Goal: Task Accomplishment & Management: Complete application form

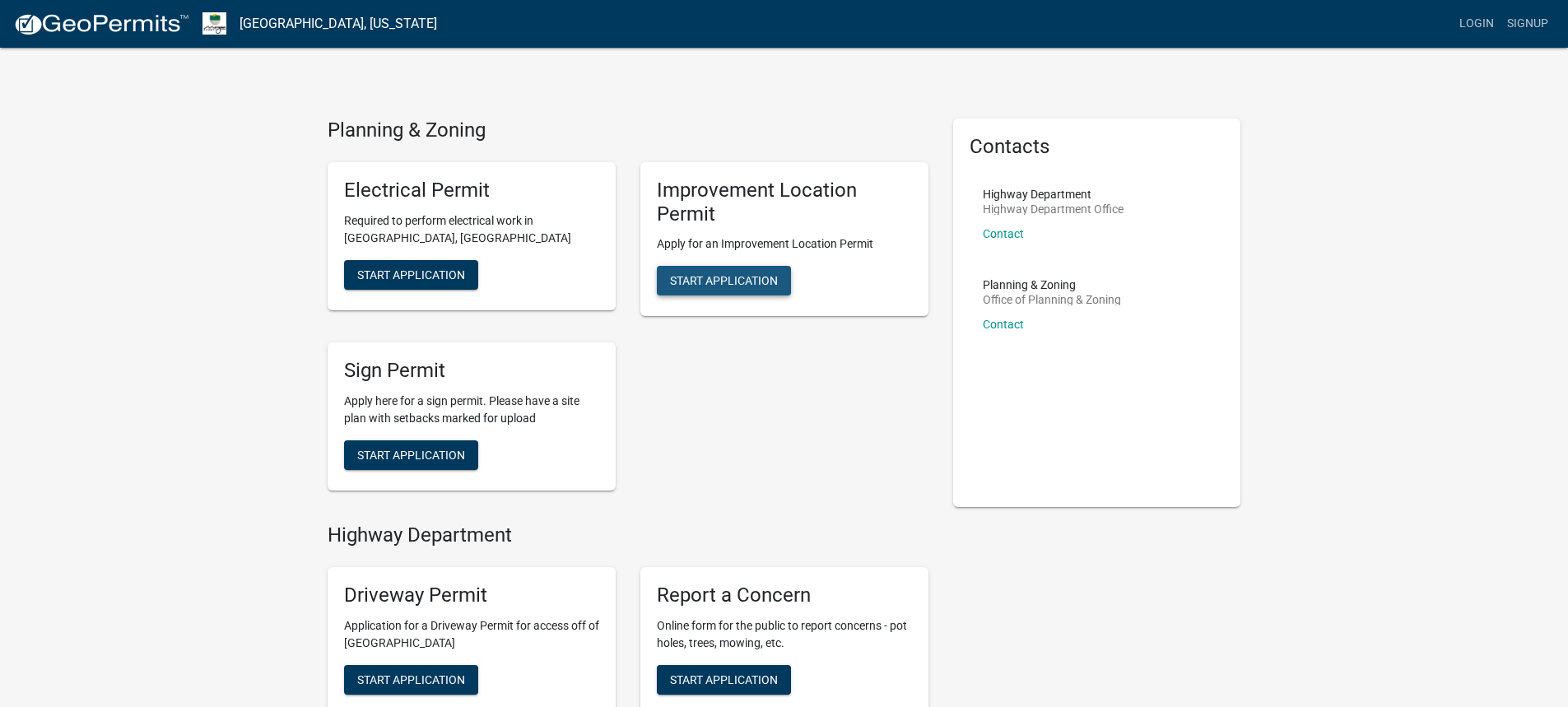
drag, startPoint x: 722, startPoint y: 275, endPoint x: 885, endPoint y: 408, distance: 210.4
click at [723, 274] on span "Start Application" at bounding box center [724, 281] width 108 height 14
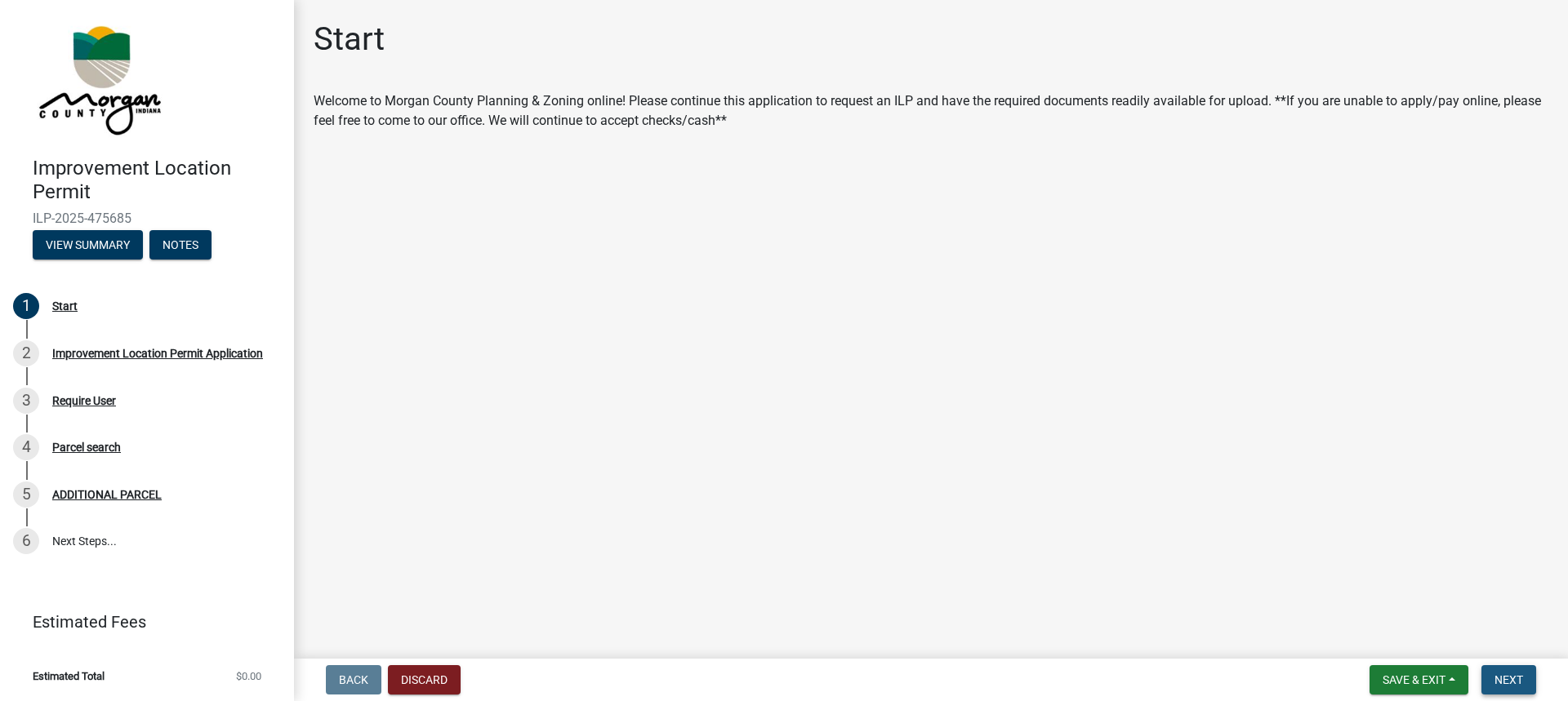
click at [1511, 680] on span "Next" at bounding box center [1509, 680] width 29 height 13
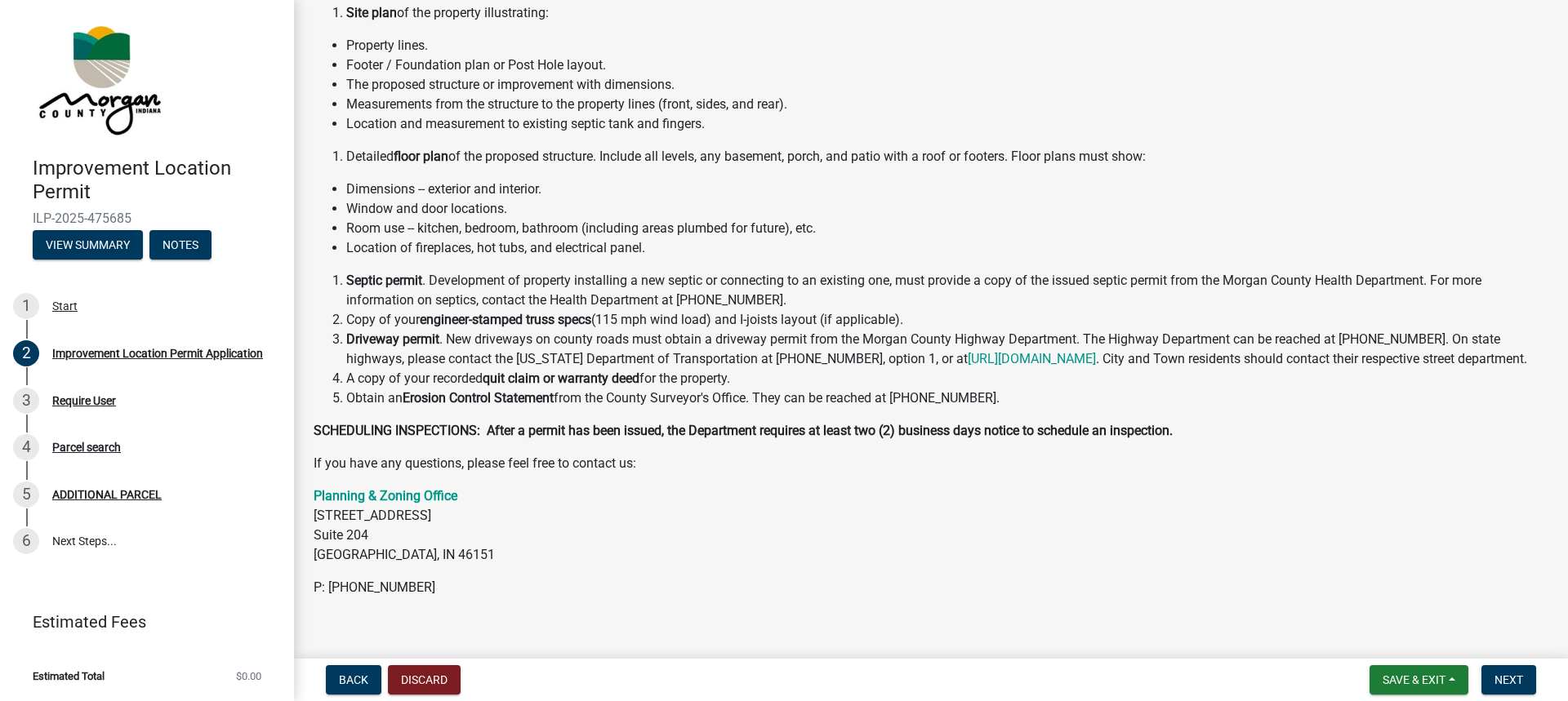
scroll to position [226, 0]
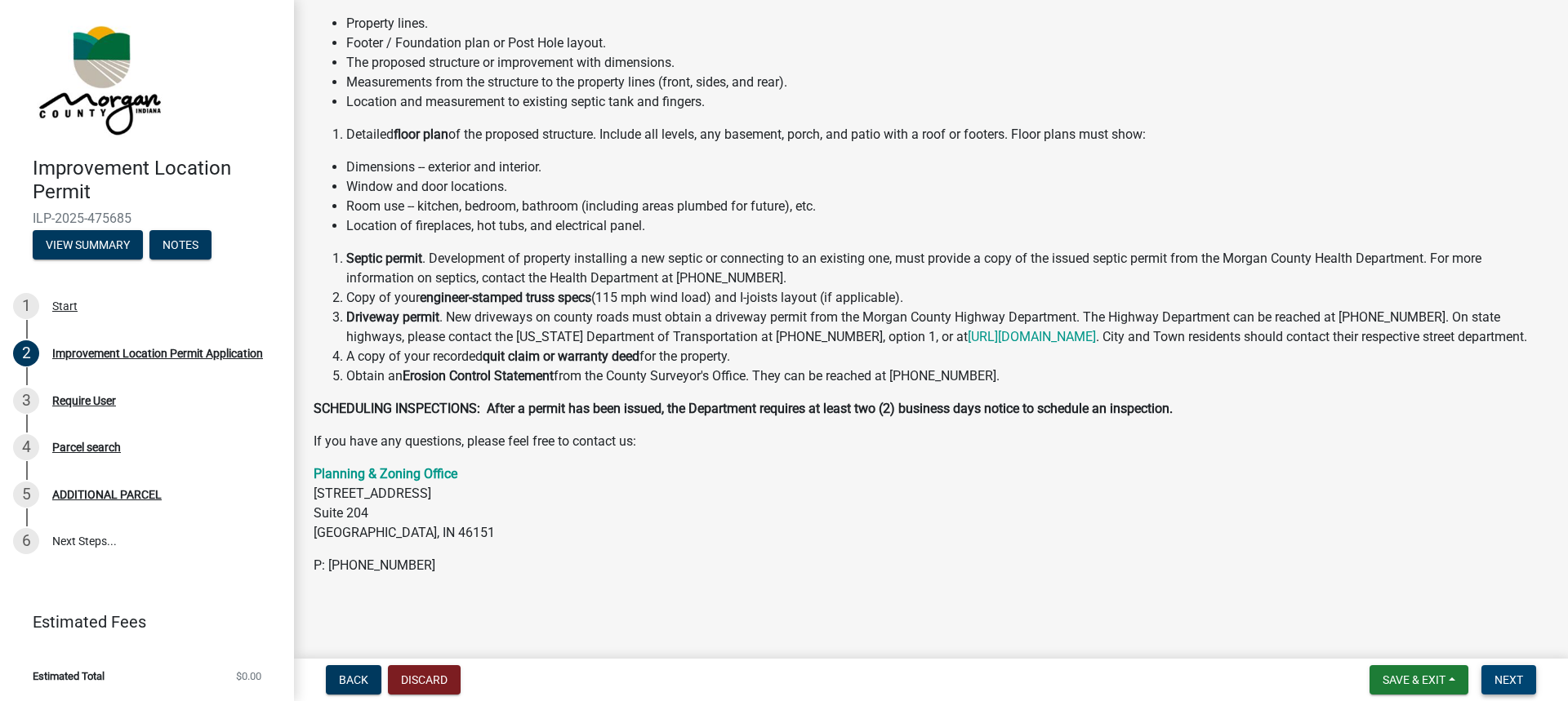
click at [1503, 676] on span "Next" at bounding box center [1509, 680] width 29 height 13
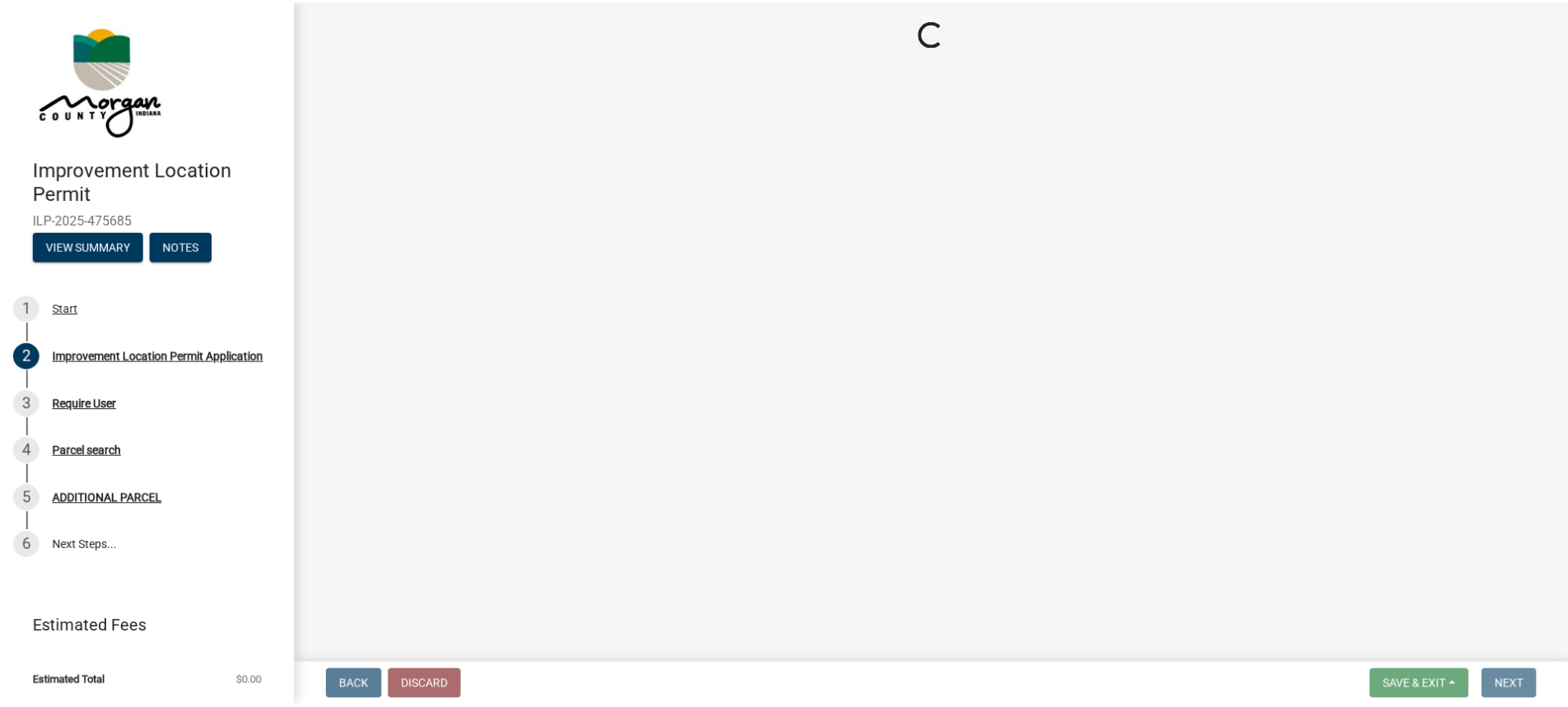
scroll to position [0, 0]
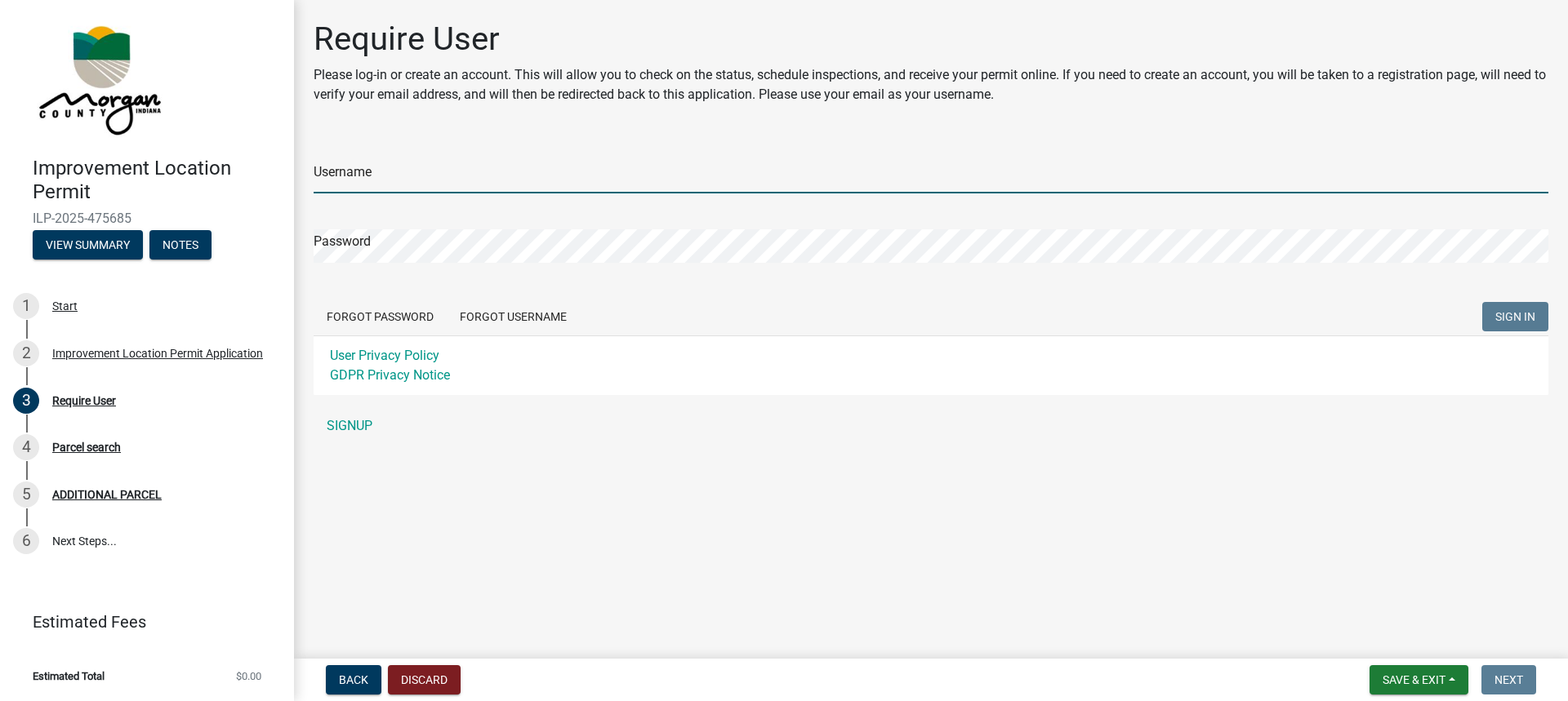
click at [359, 180] on input "Username" at bounding box center [931, 176] width 1234 height 33
type input "[EMAIL_ADDRESS][DOMAIN_NAME]"
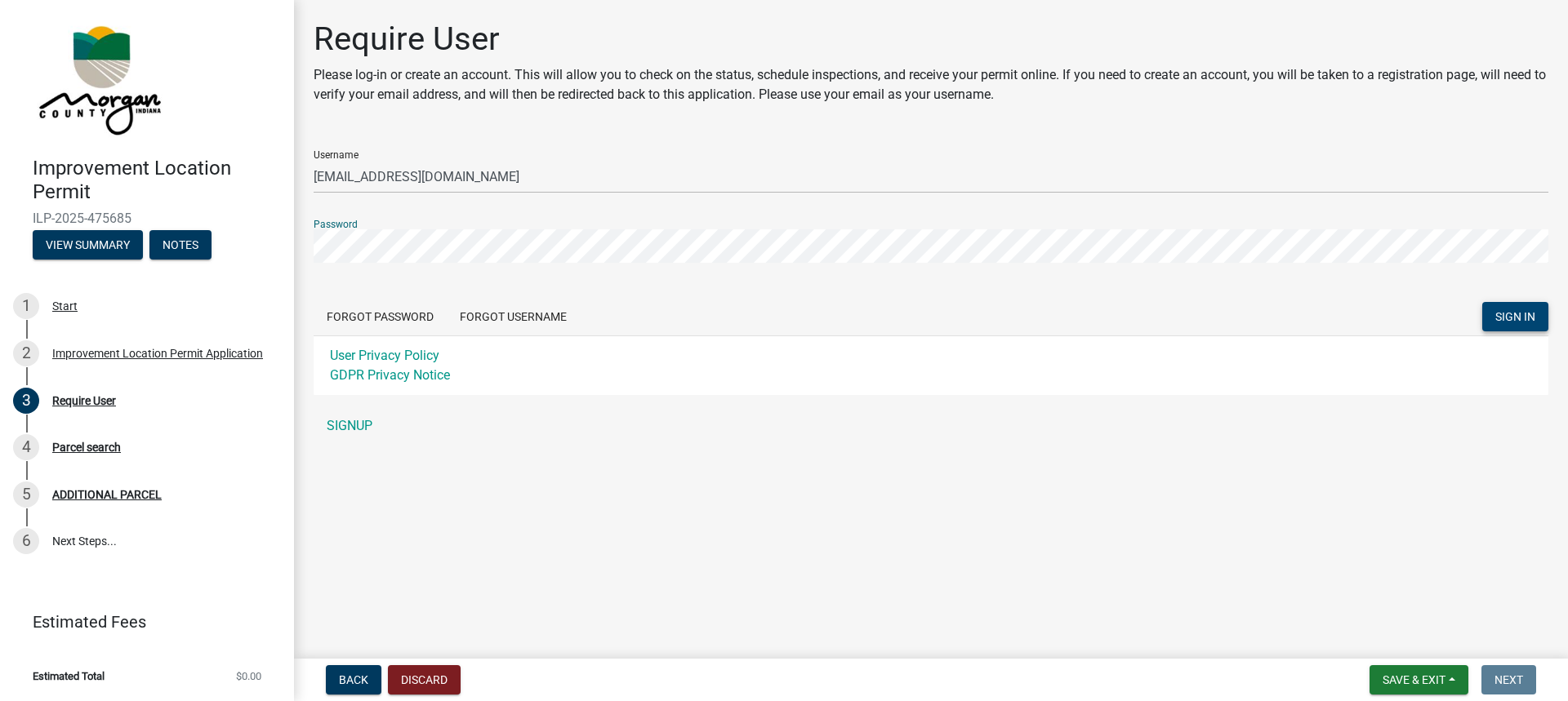
click at [1511, 316] on span "SIGN IN" at bounding box center [1515, 317] width 40 height 13
click at [348, 423] on link "SIGNUP" at bounding box center [931, 426] width 1234 height 33
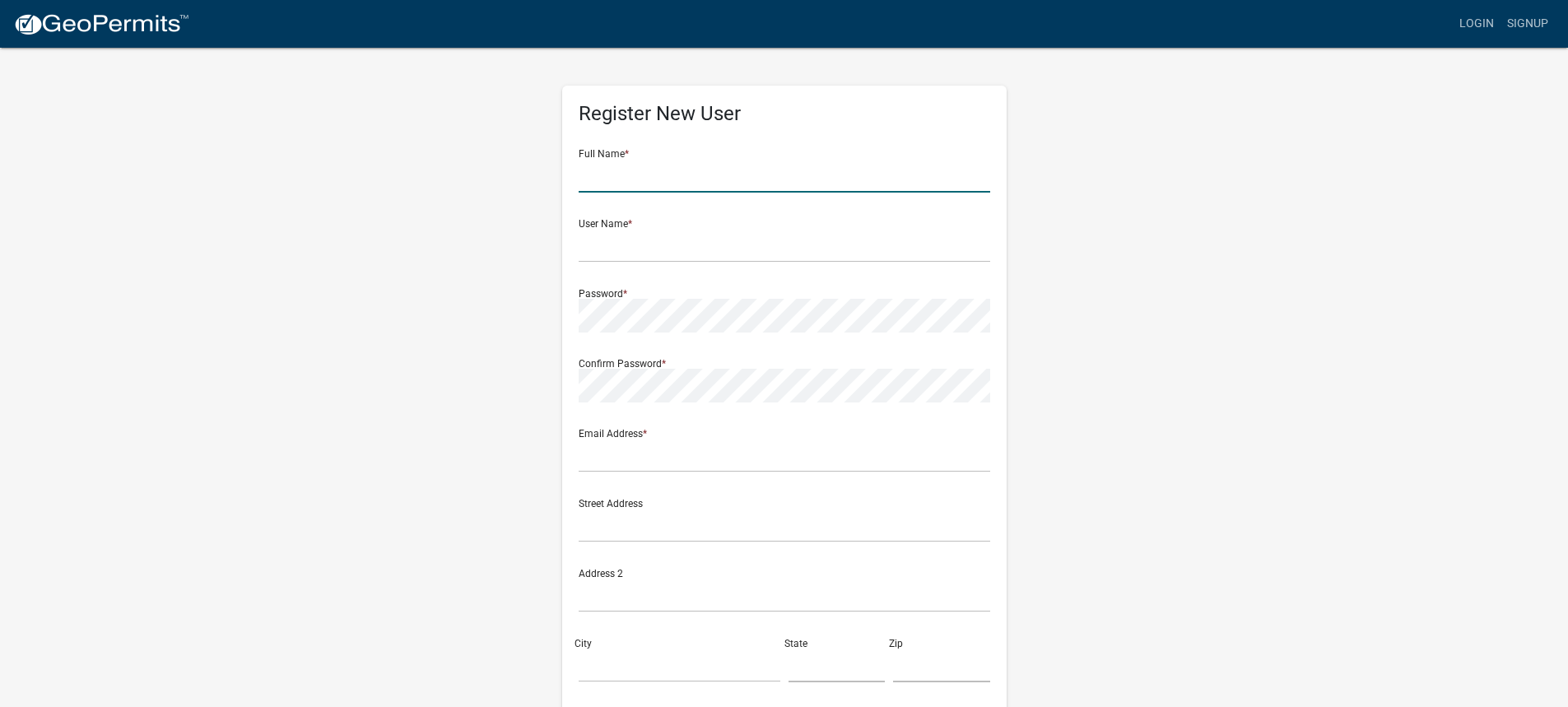
click at [619, 172] on input "text" at bounding box center [784, 176] width 412 height 34
type input "[PERSON_NAME]"
click at [595, 245] on input "text" at bounding box center [784, 245] width 412 height 34
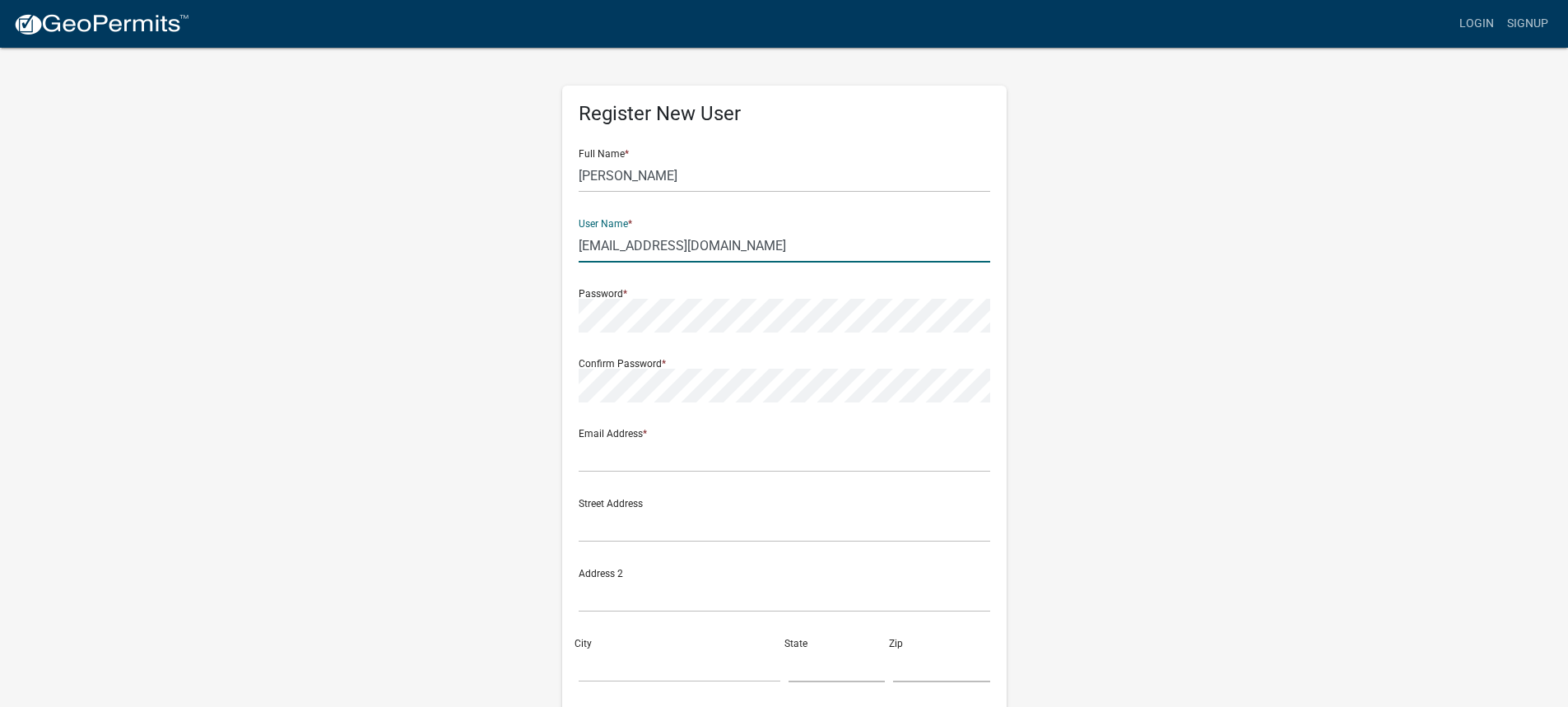
type input "[EMAIL_ADDRESS][DOMAIN_NAME]"
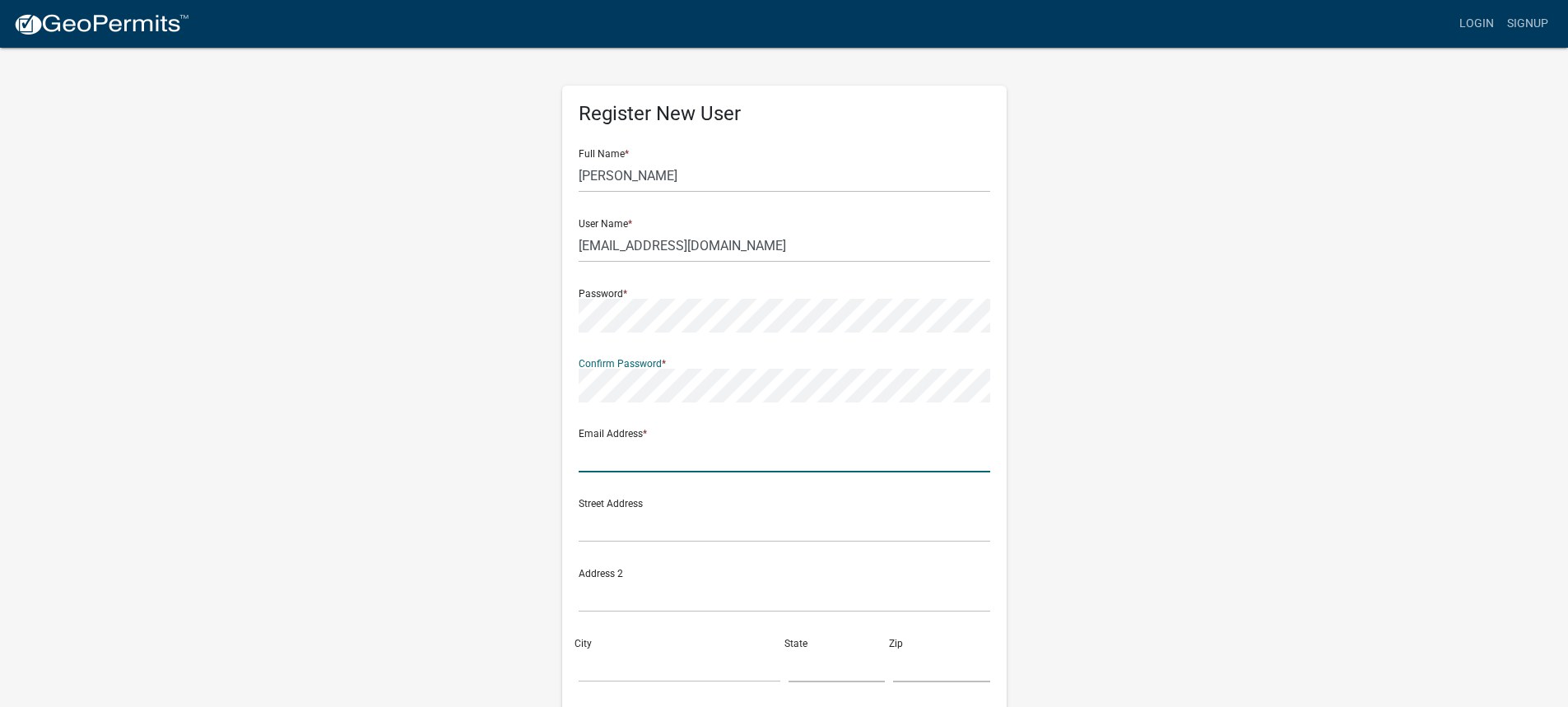
click at [598, 447] on input "text" at bounding box center [784, 455] width 412 height 34
type input "[EMAIL_ADDRESS][DOMAIN_NAME]"
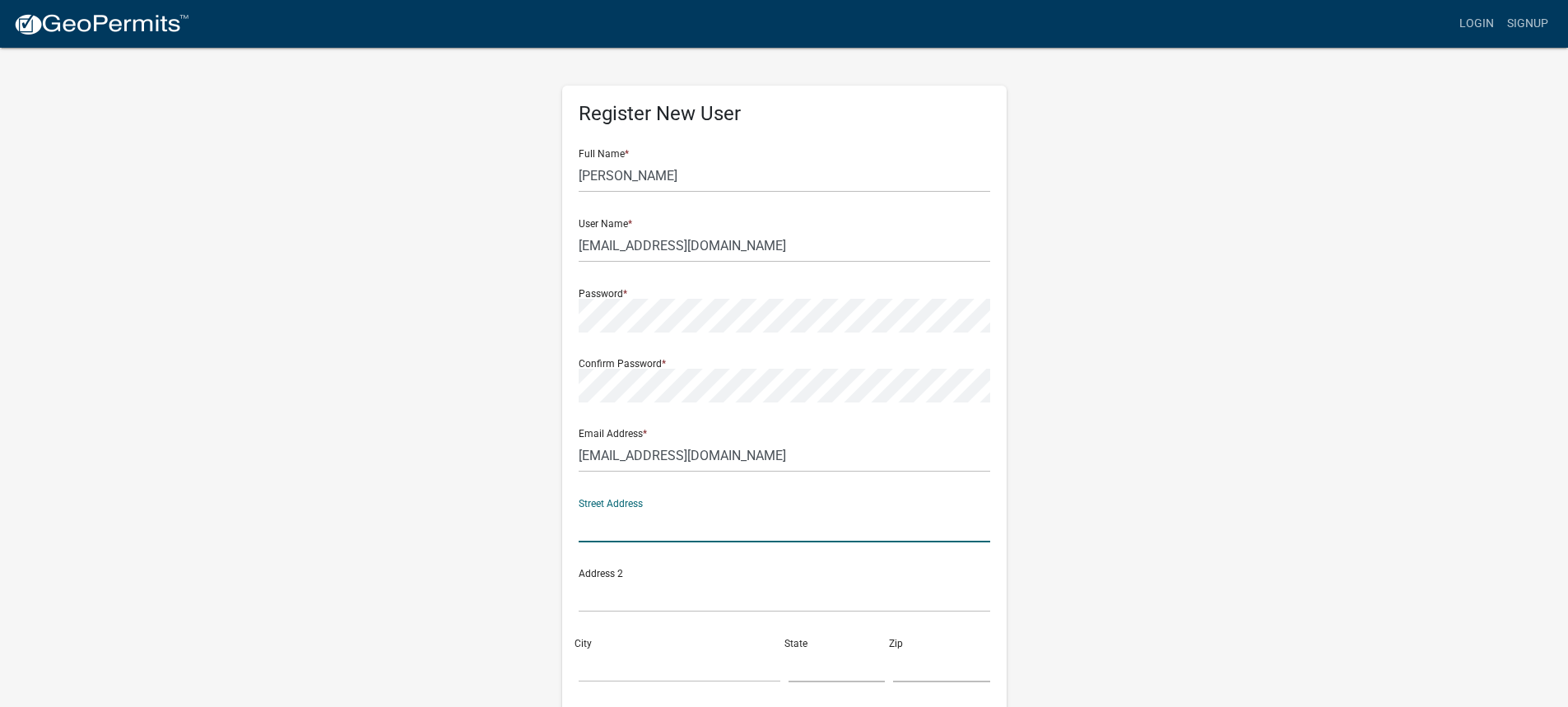
click at [587, 526] on input "text" at bounding box center [784, 525] width 412 height 34
type input "[STREET_ADDRESS]"
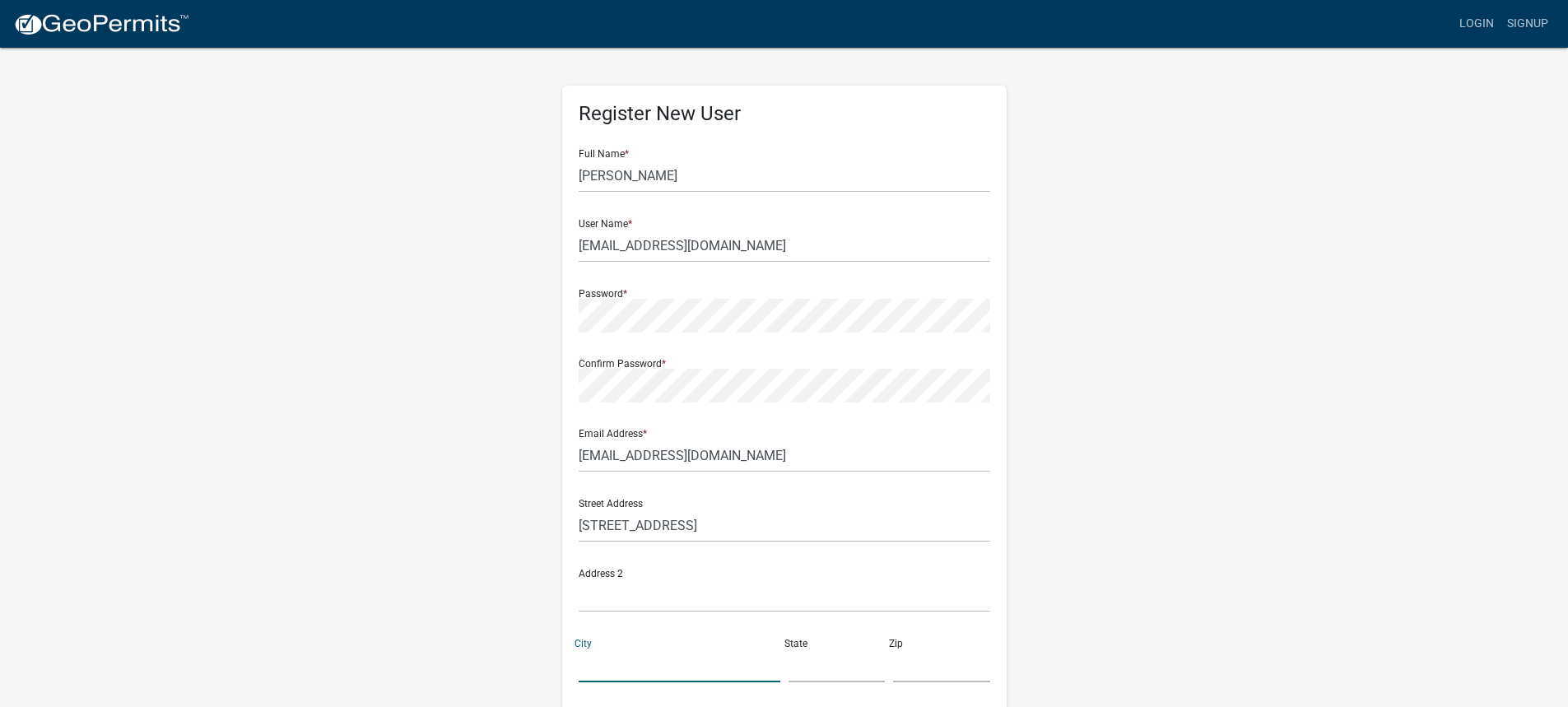
click at [596, 648] on input "City" at bounding box center [679, 665] width 202 height 34
type input "[GEOGRAPHIC_DATA]"
click at [795, 661] on input "text" at bounding box center [837, 665] width 97 height 34
type input "IN"
click at [910, 658] on input "text" at bounding box center [941, 665] width 97 height 34
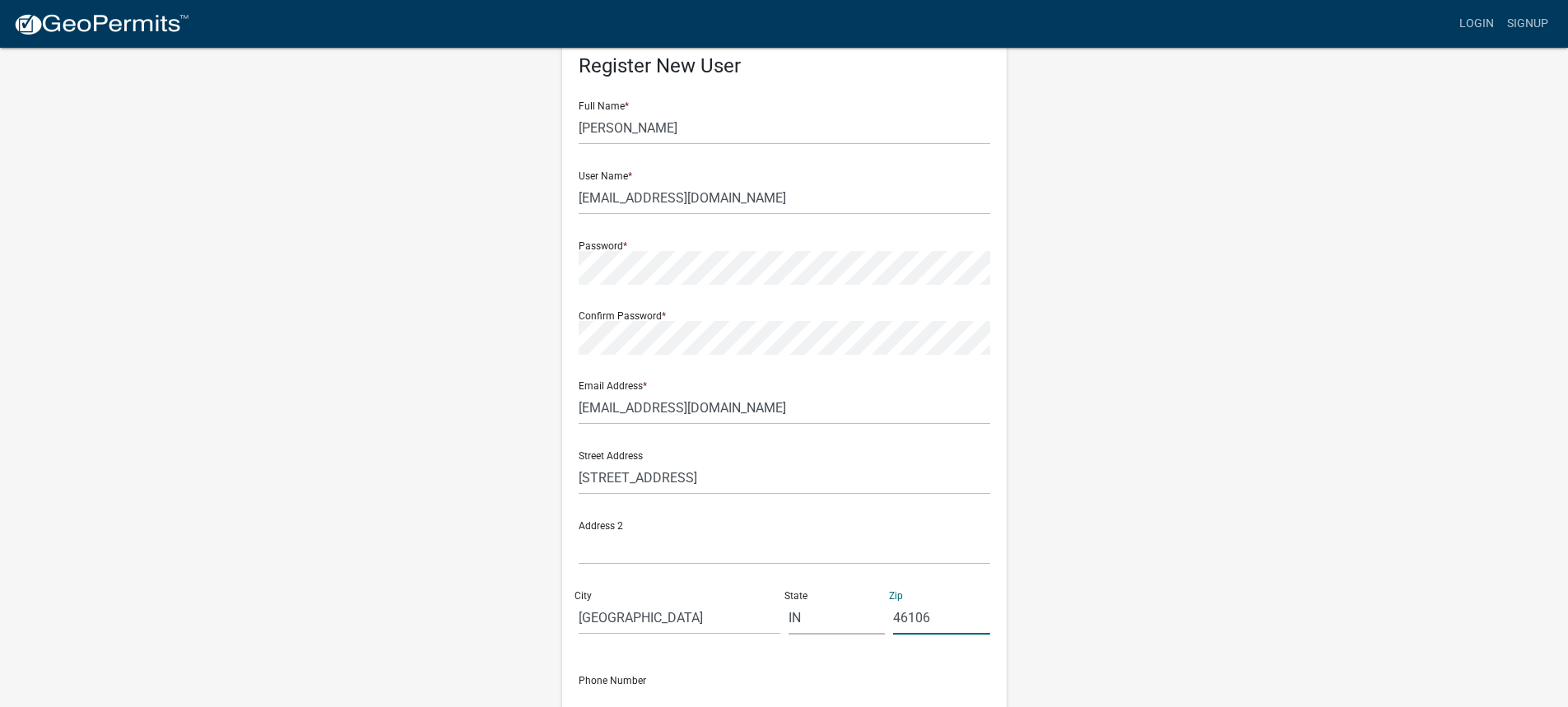
scroll to position [220, 0]
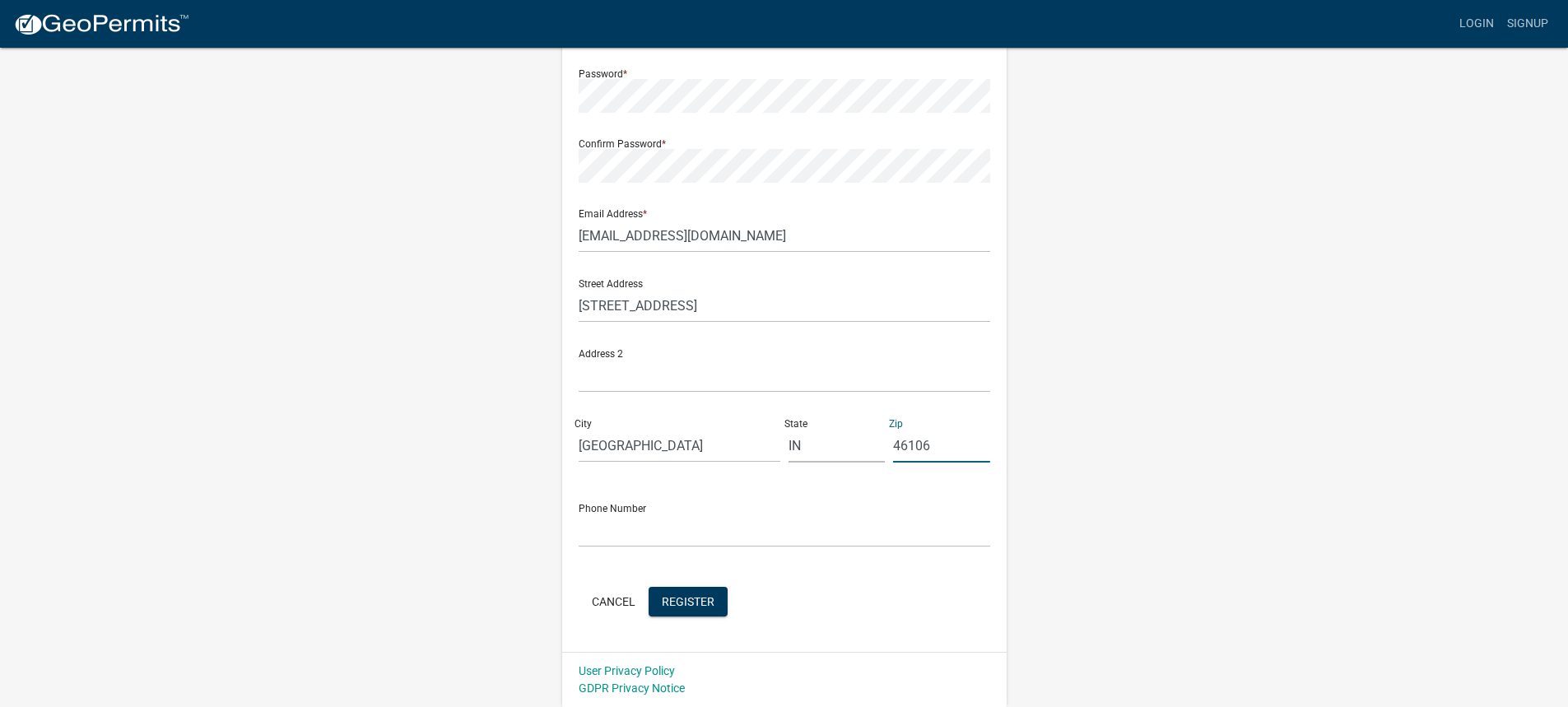
type input "46106"
click at [597, 514] on input "text" at bounding box center [784, 530] width 412 height 34
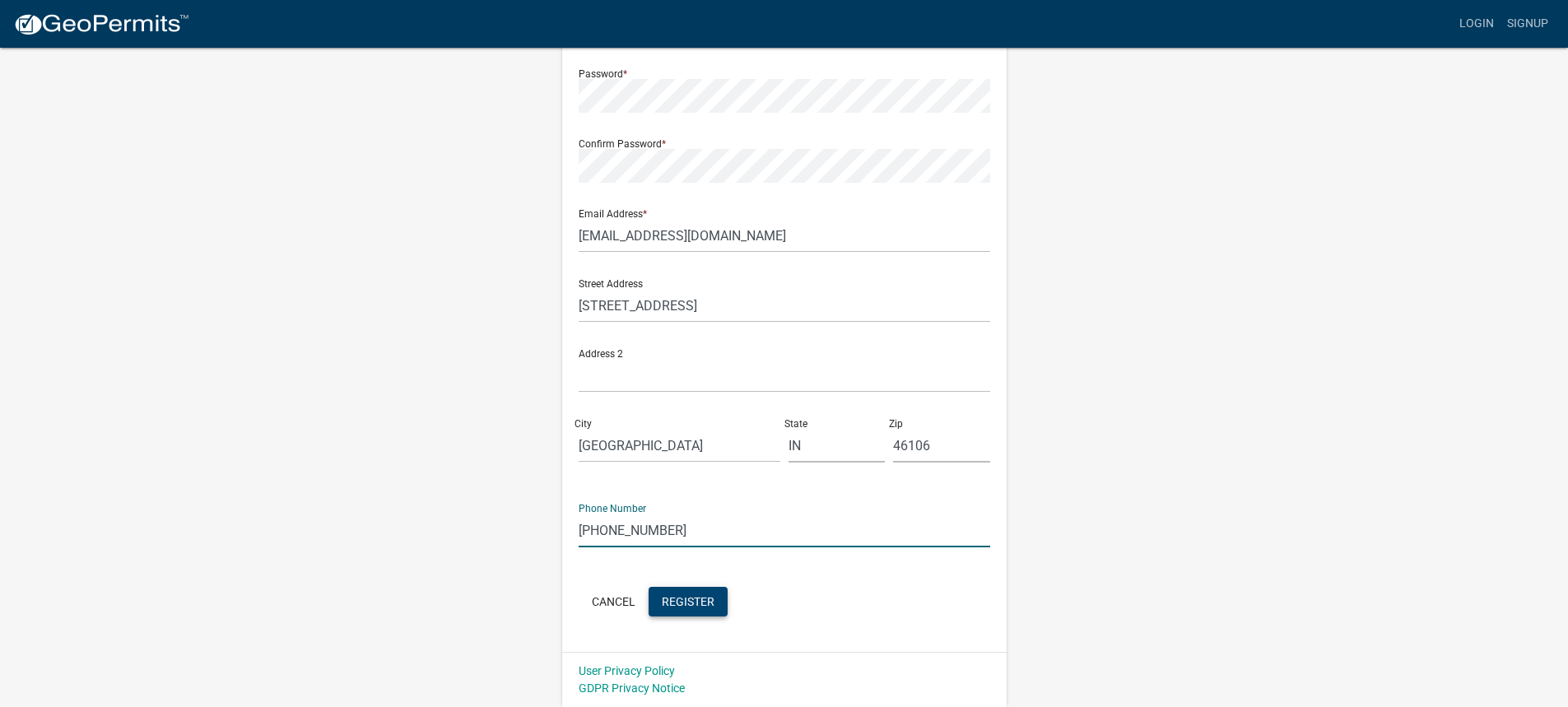
type input "[PHONE_NUMBER]"
click at [701, 603] on span "Register" at bounding box center [688, 601] width 53 height 14
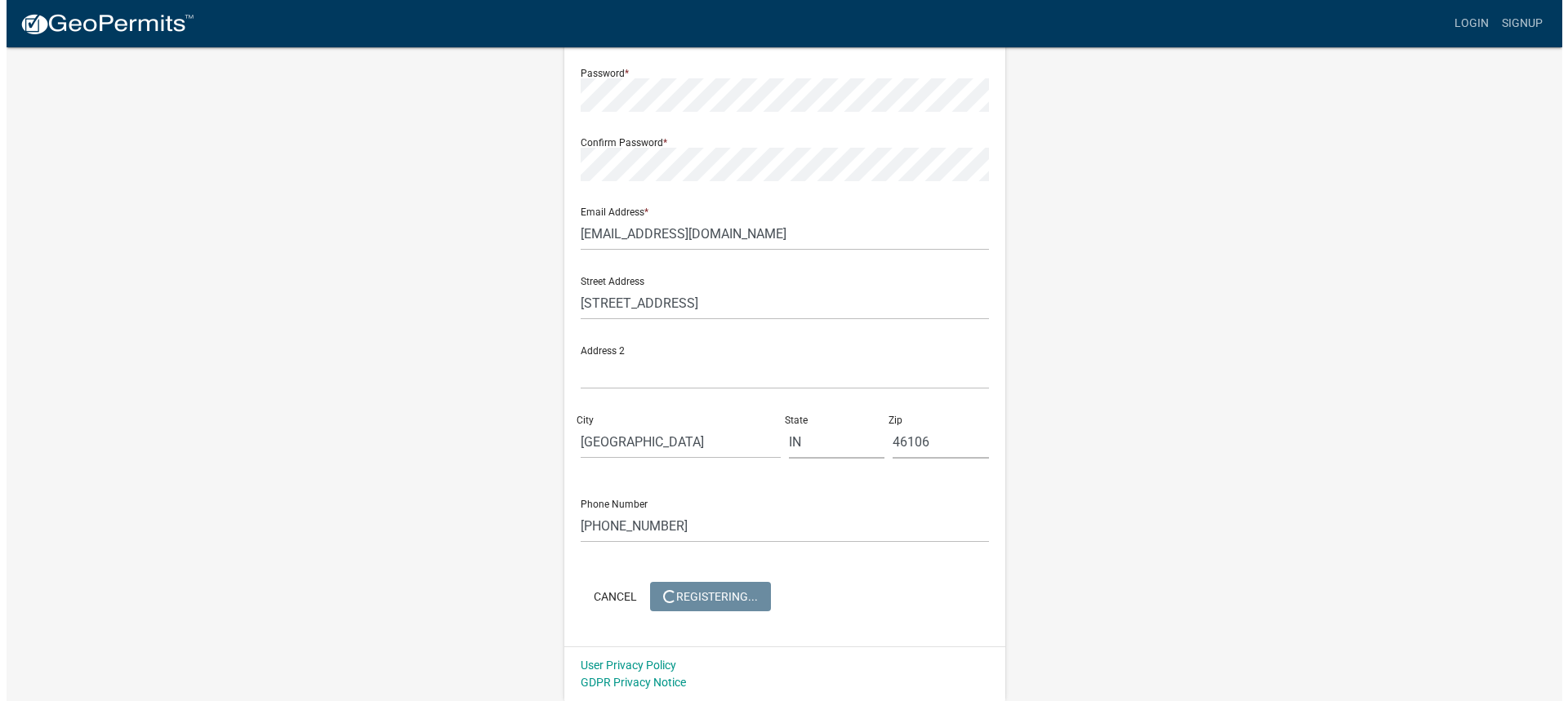
scroll to position [0, 0]
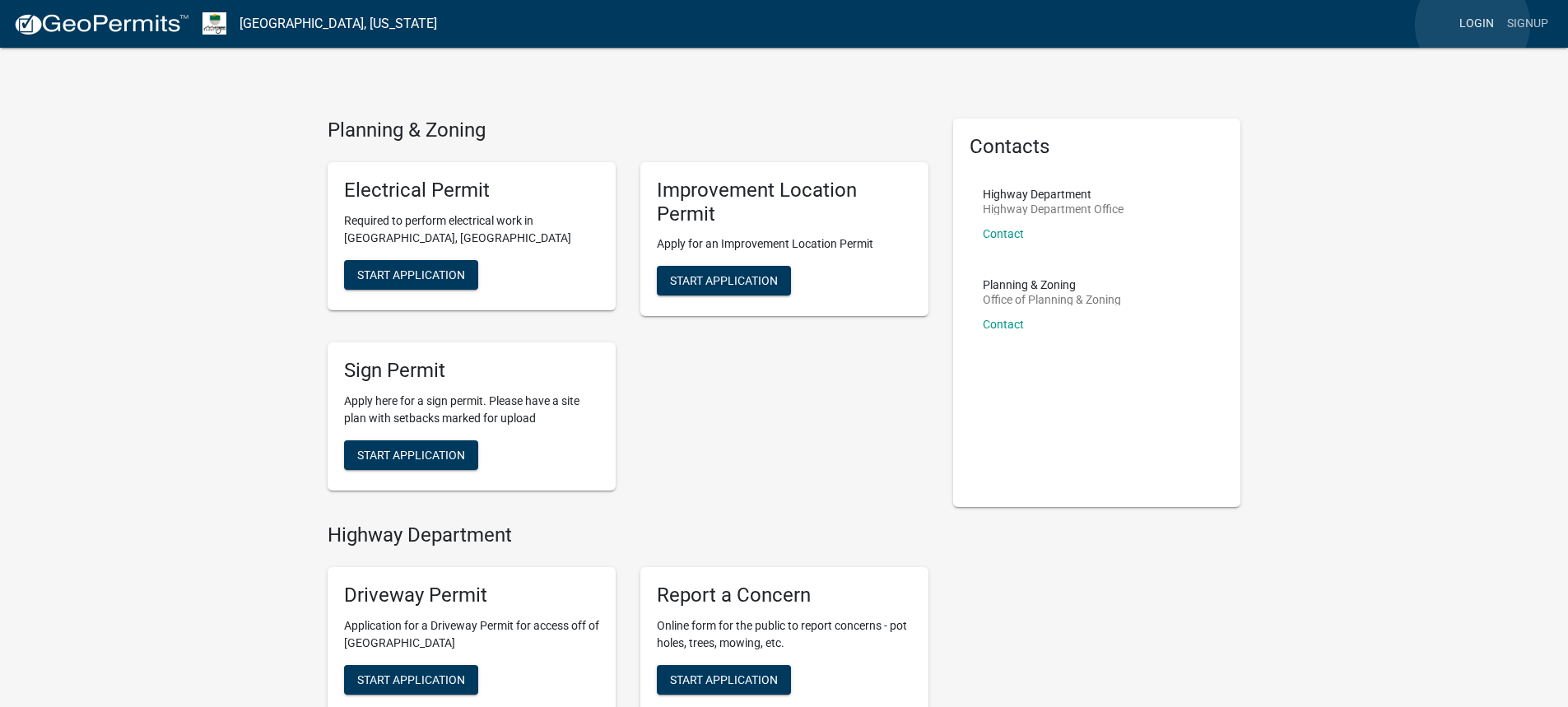
click at [1473, 25] on link "Login" at bounding box center [1475, 24] width 47 height 31
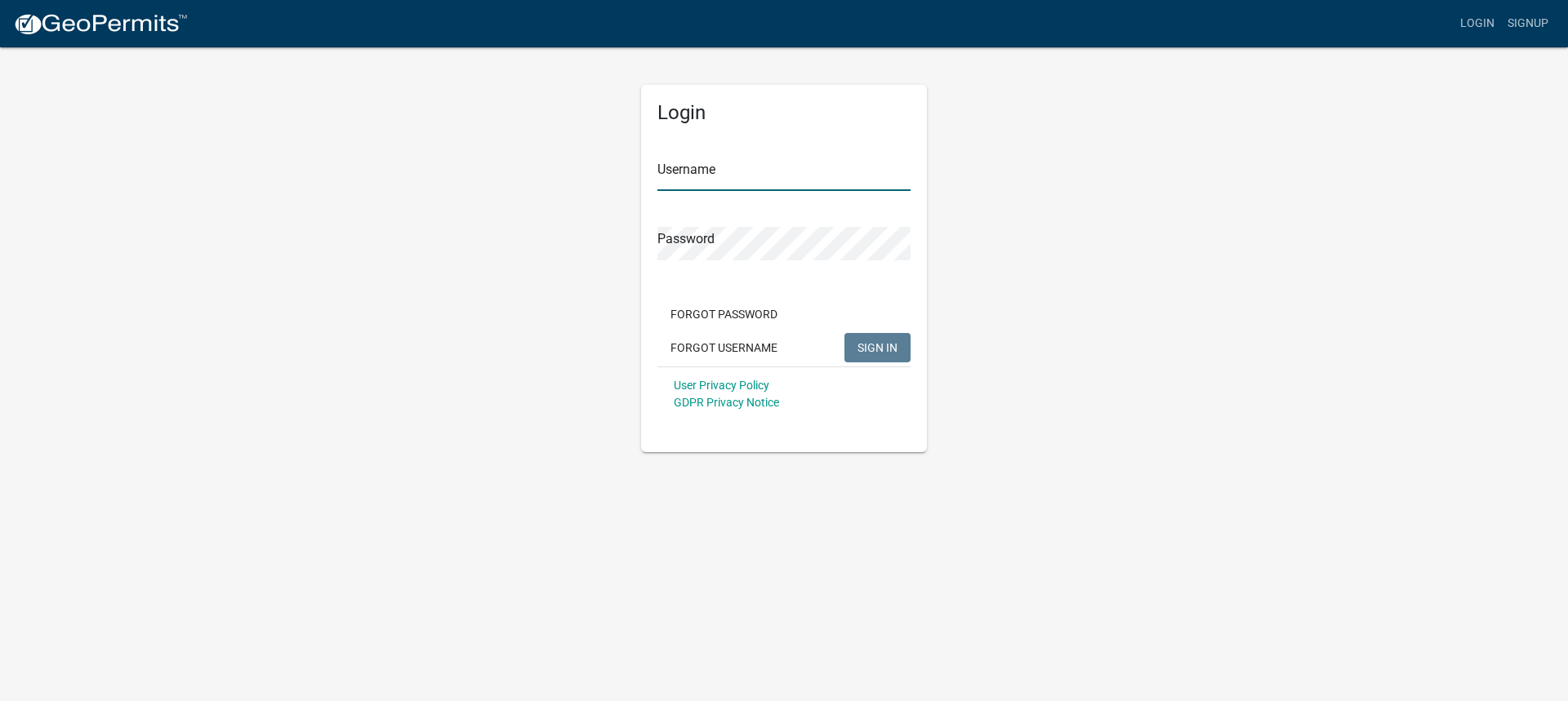
click at [687, 176] on input "Username" at bounding box center [784, 174] width 254 height 33
type input ","
type input "[EMAIL_ADDRESS][DOMAIN_NAME]"
click at [872, 342] on span "SIGN IN" at bounding box center [877, 347] width 40 height 13
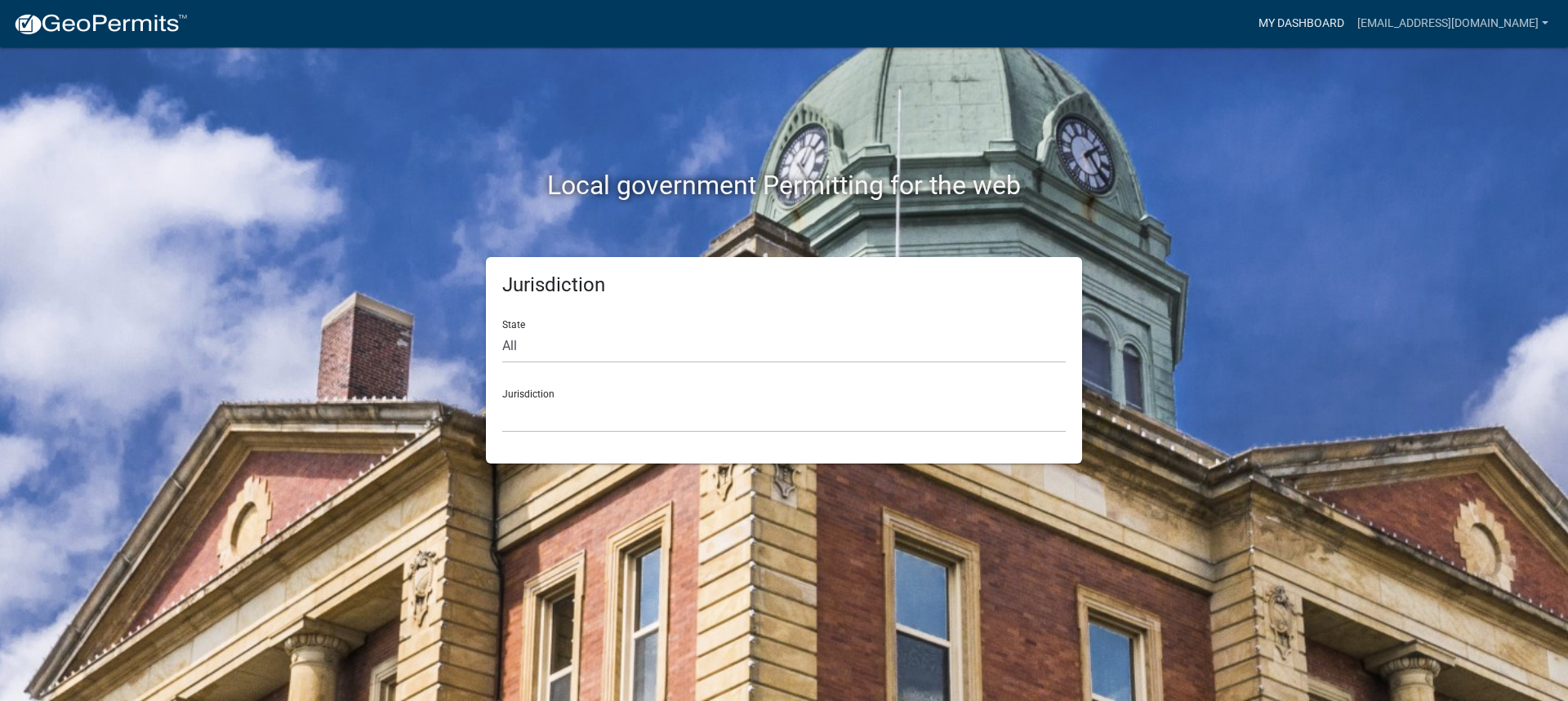
click at [1287, 23] on link "My Dashboard" at bounding box center [1300, 24] width 99 height 31
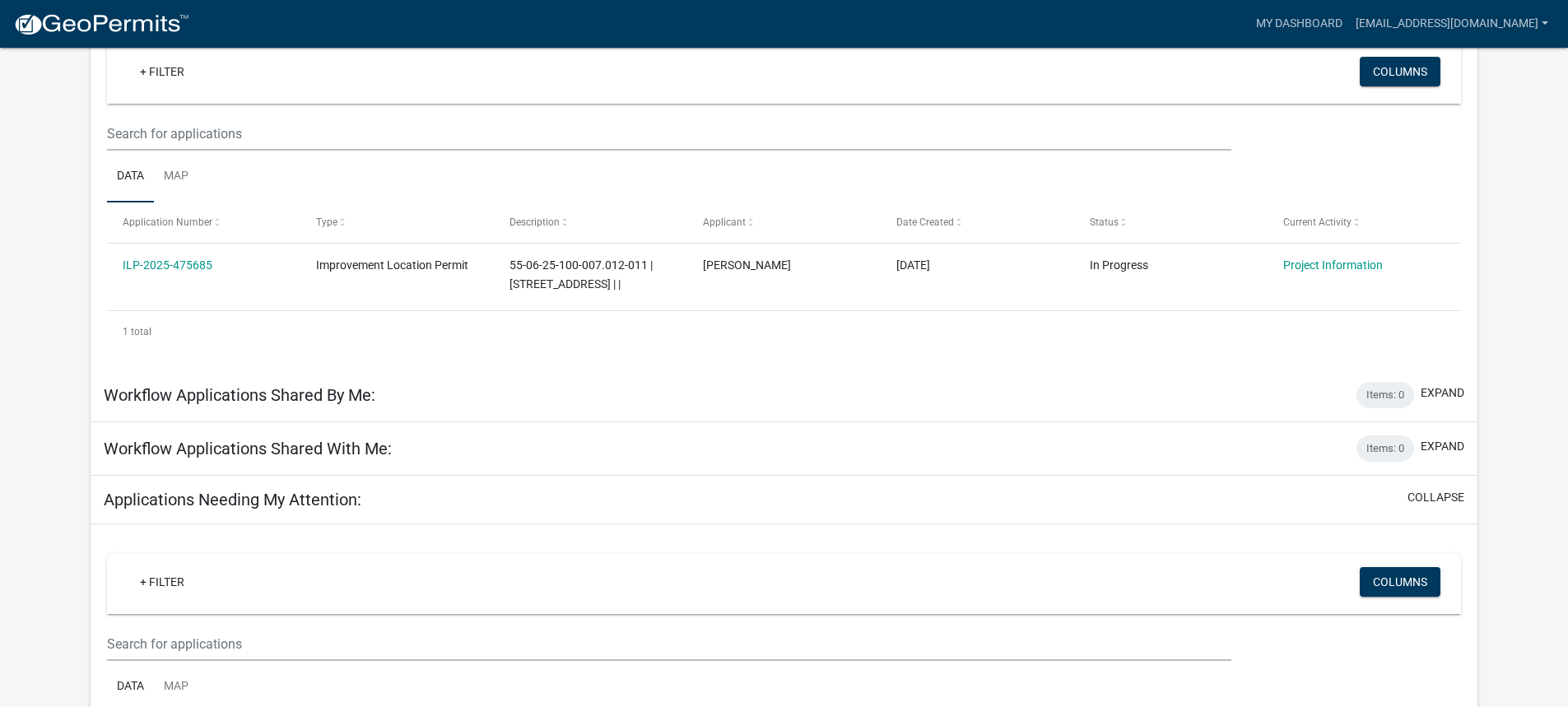
scroll to position [82, 0]
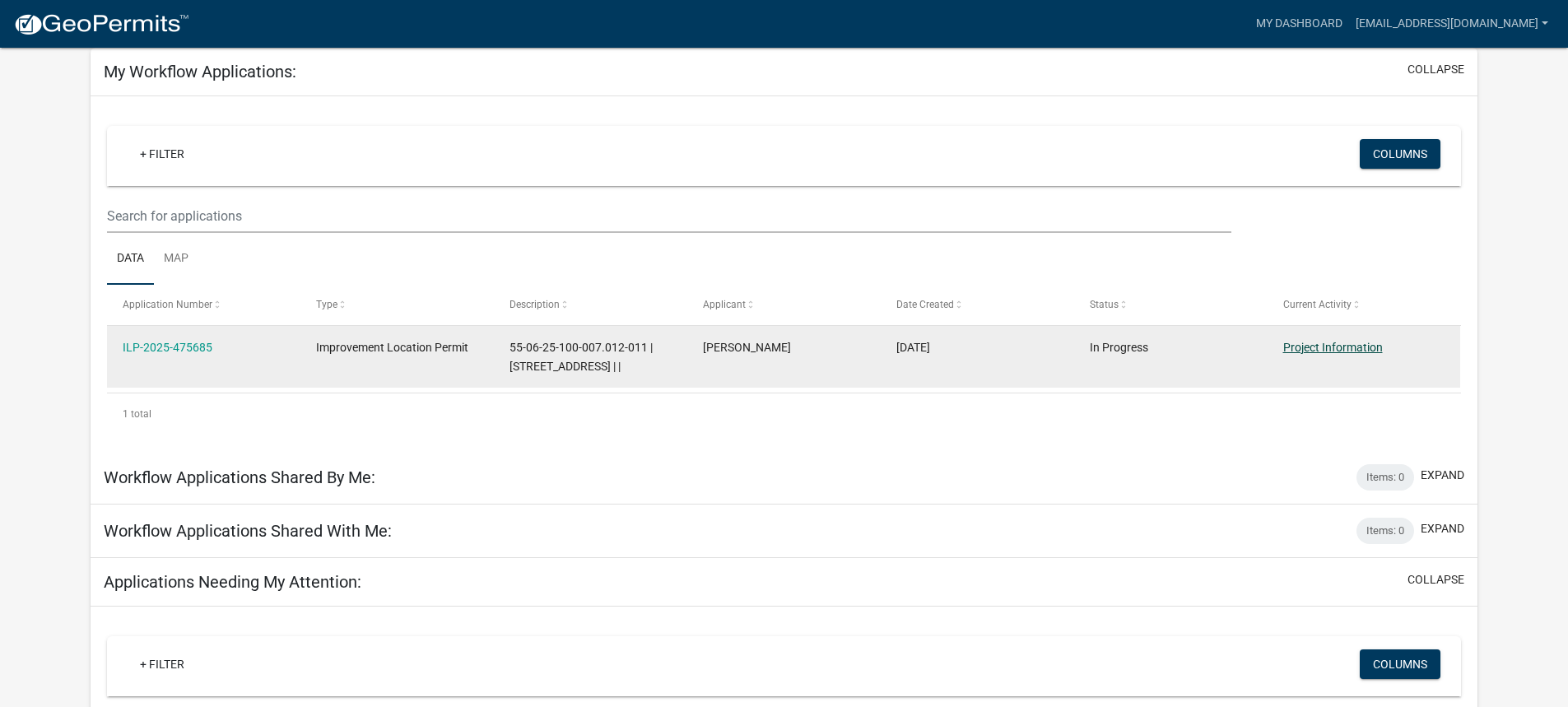
click at [1356, 345] on link "Project Information" at bounding box center [1332, 347] width 99 height 14
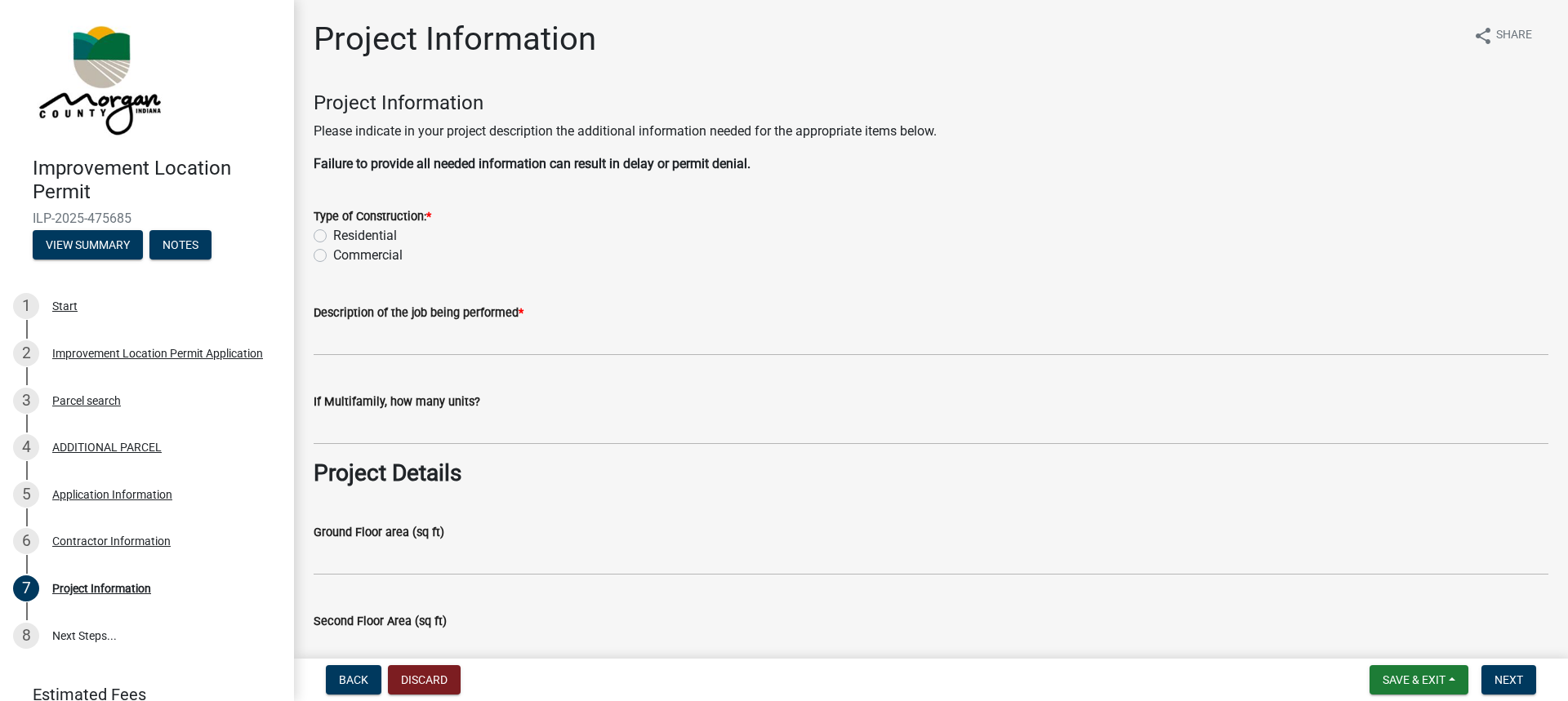
click at [333, 231] on label "Residential" at bounding box center [364, 235] width 64 height 19
click at [333, 231] on input "Residential" at bounding box center [338, 230] width 11 height 11
radio input "true"
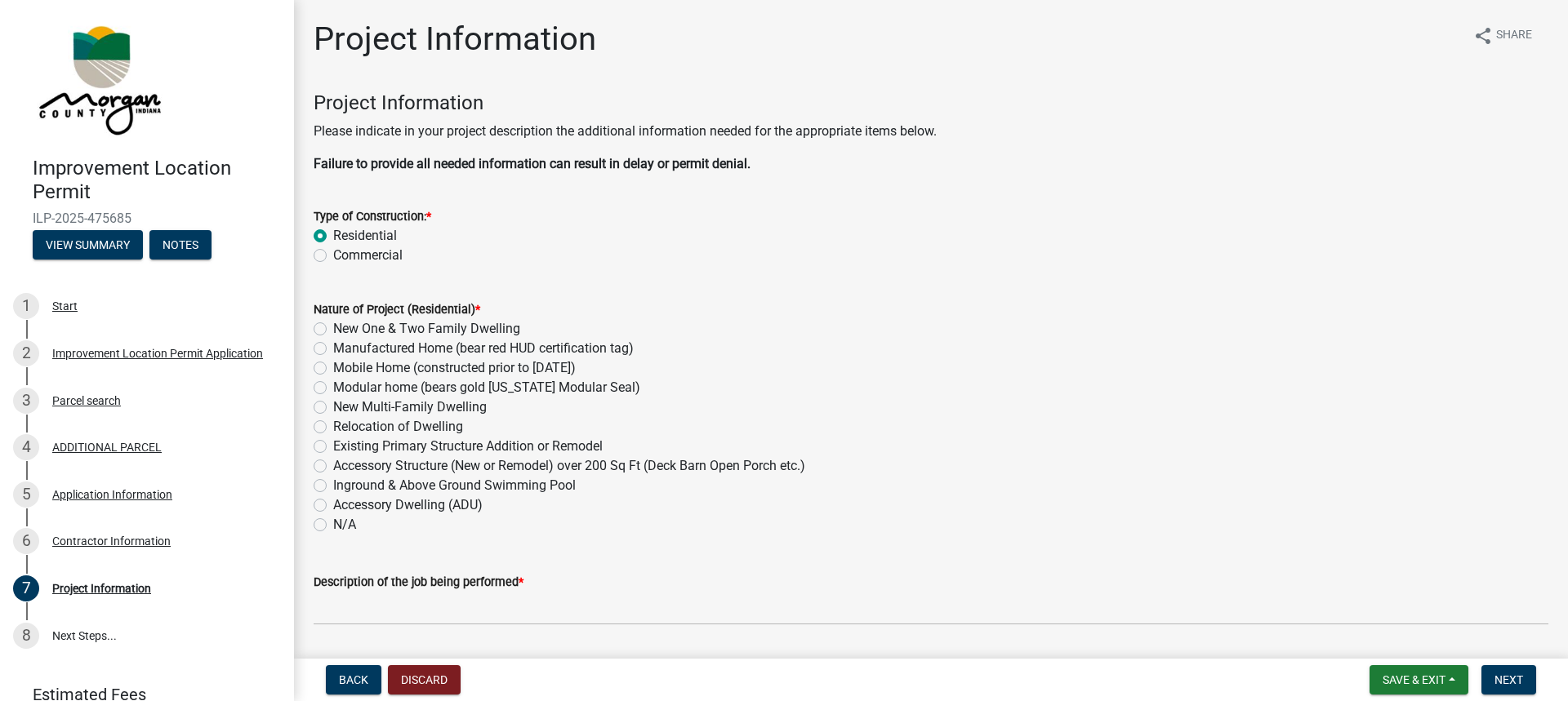
click at [333, 443] on label "Existing Primary Structure Addition or Remodel" at bounding box center [468, 447] width 270 height 19
click at [333, 443] on input "Existing Primary Structure Addition or Remodel" at bounding box center [338, 442] width 11 height 11
radio input "true"
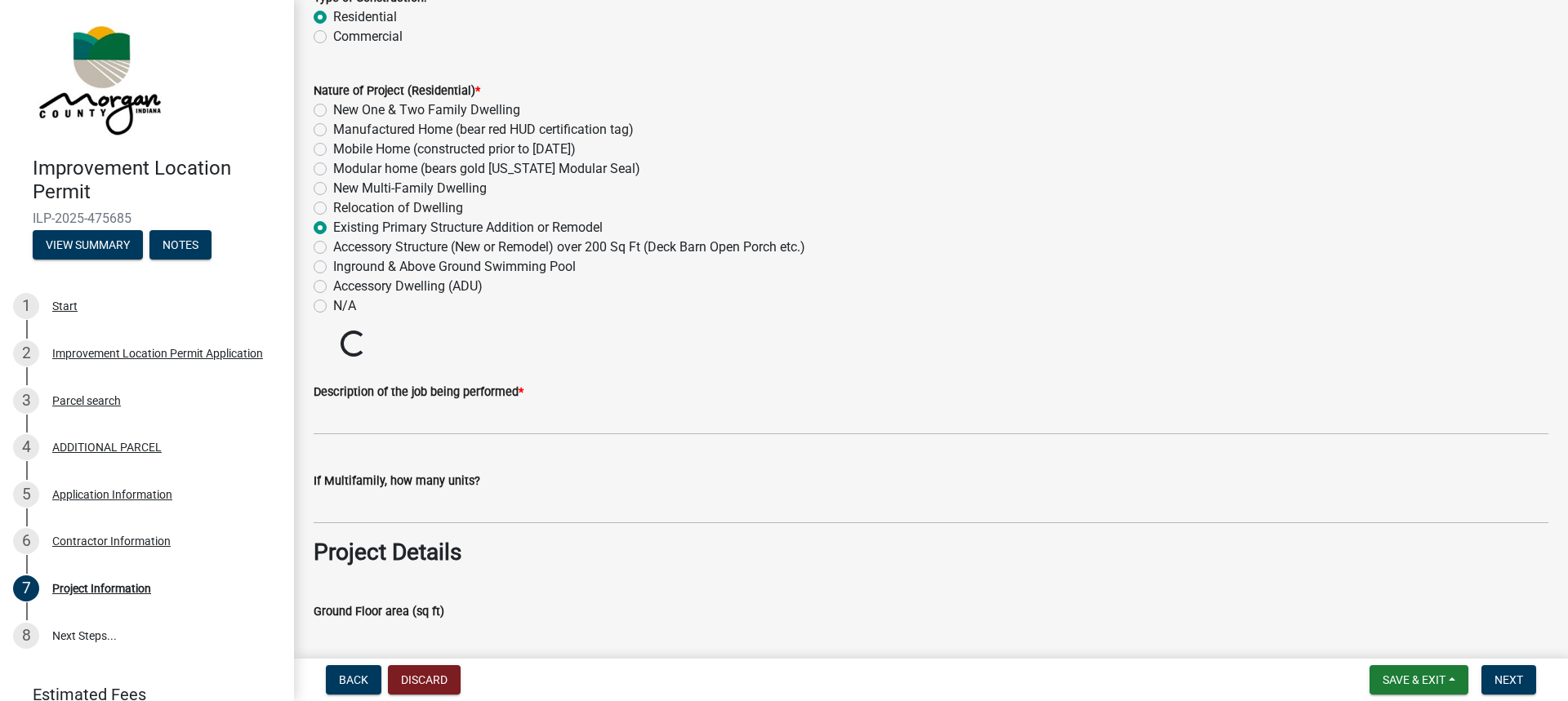
scroll to position [245, 0]
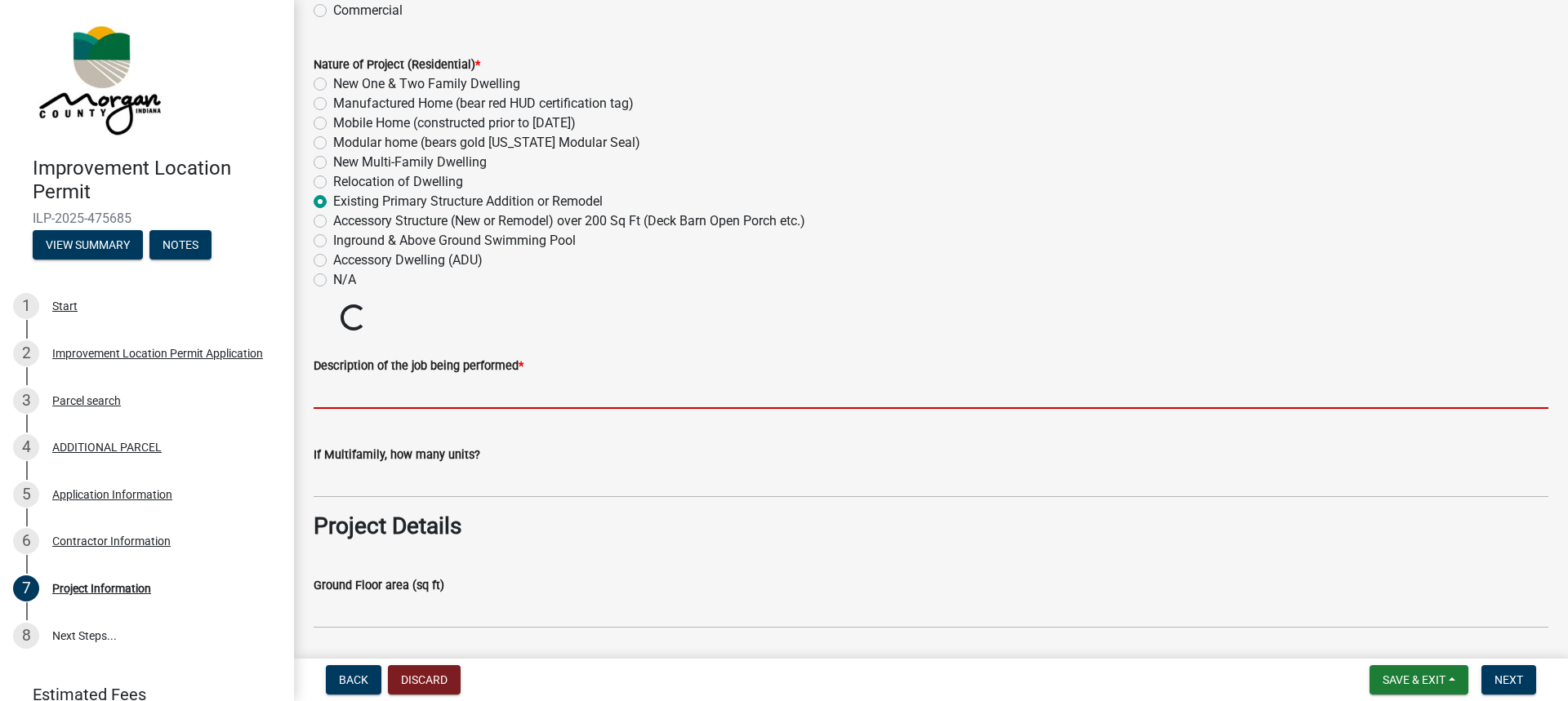
click at [340, 401] on input "Description of the job being performed *" at bounding box center [931, 392] width 1234 height 33
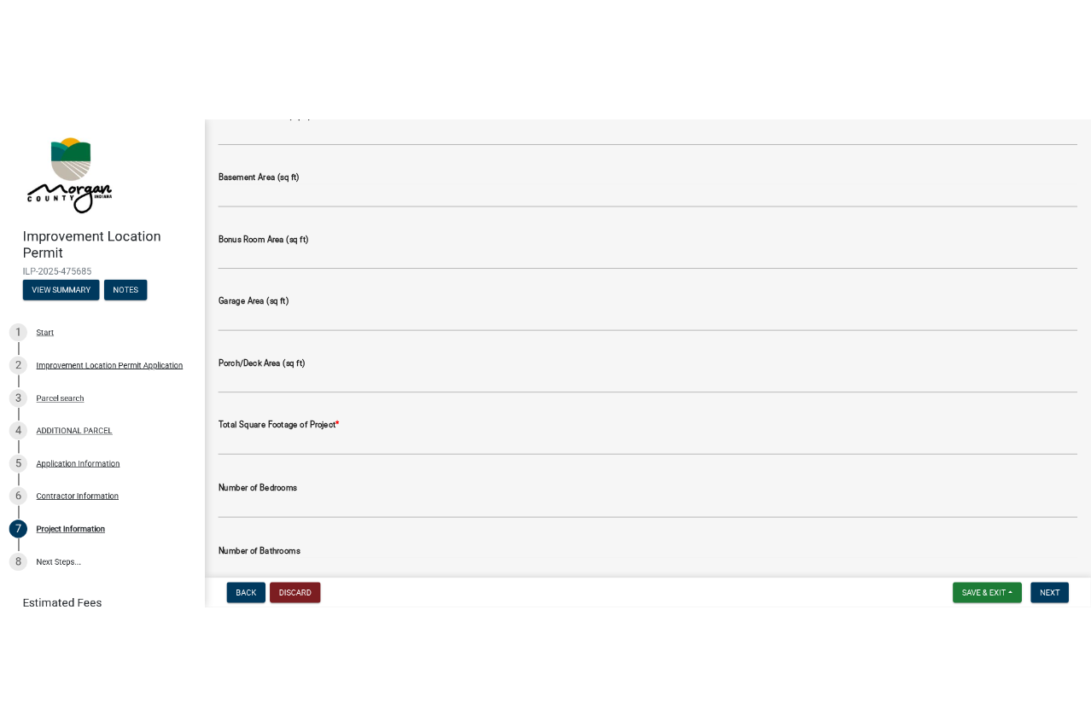
scroll to position [939, 0]
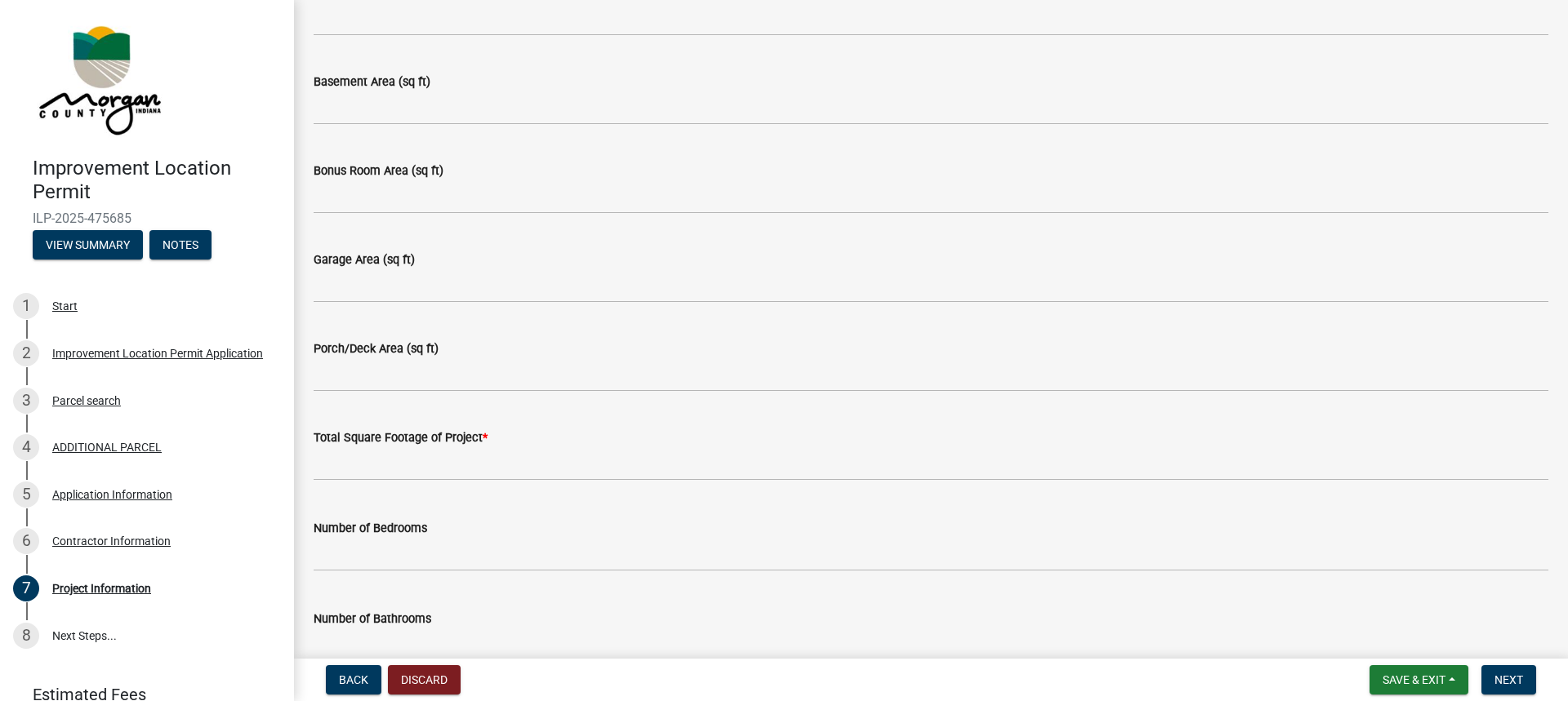
type input "Finishing Basement"
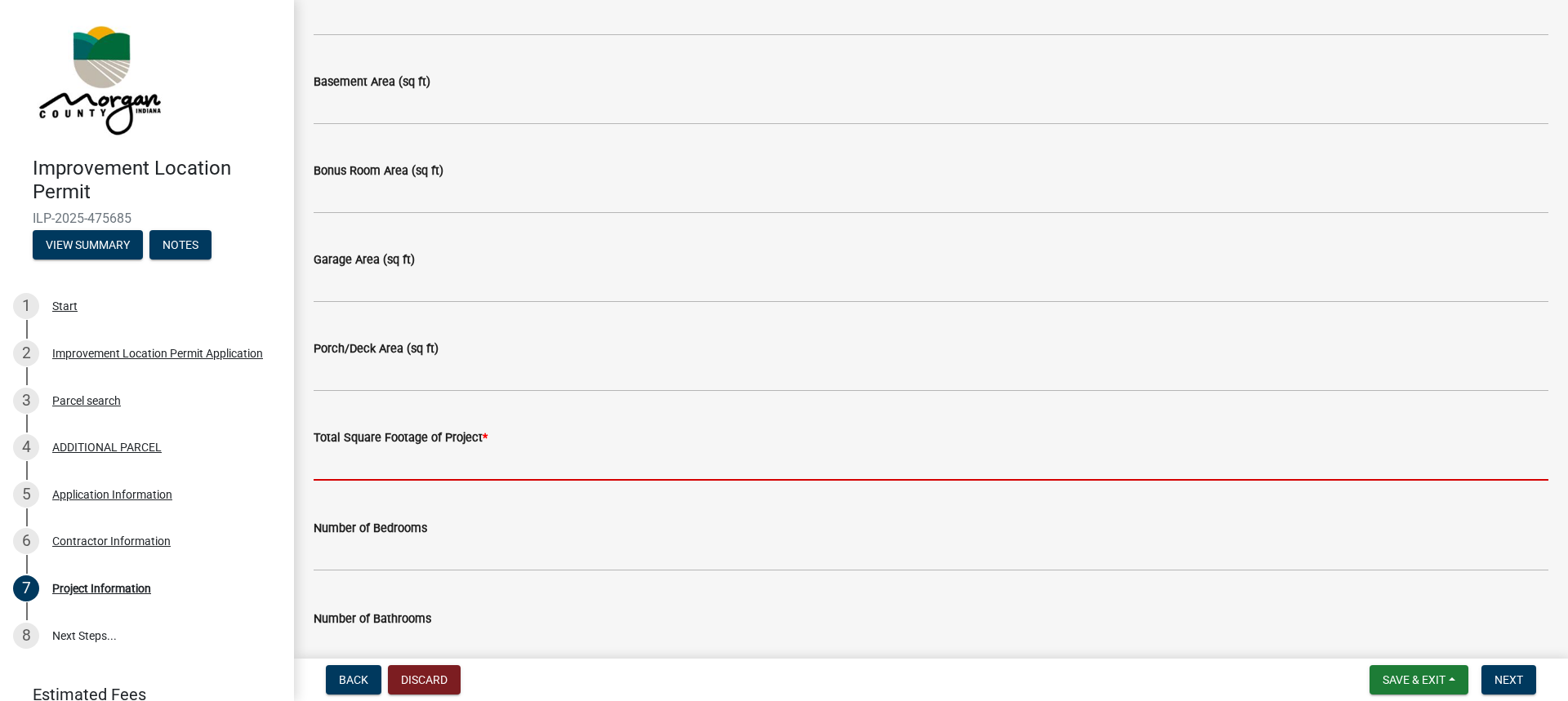
click at [347, 465] on input "text" at bounding box center [931, 464] width 1234 height 33
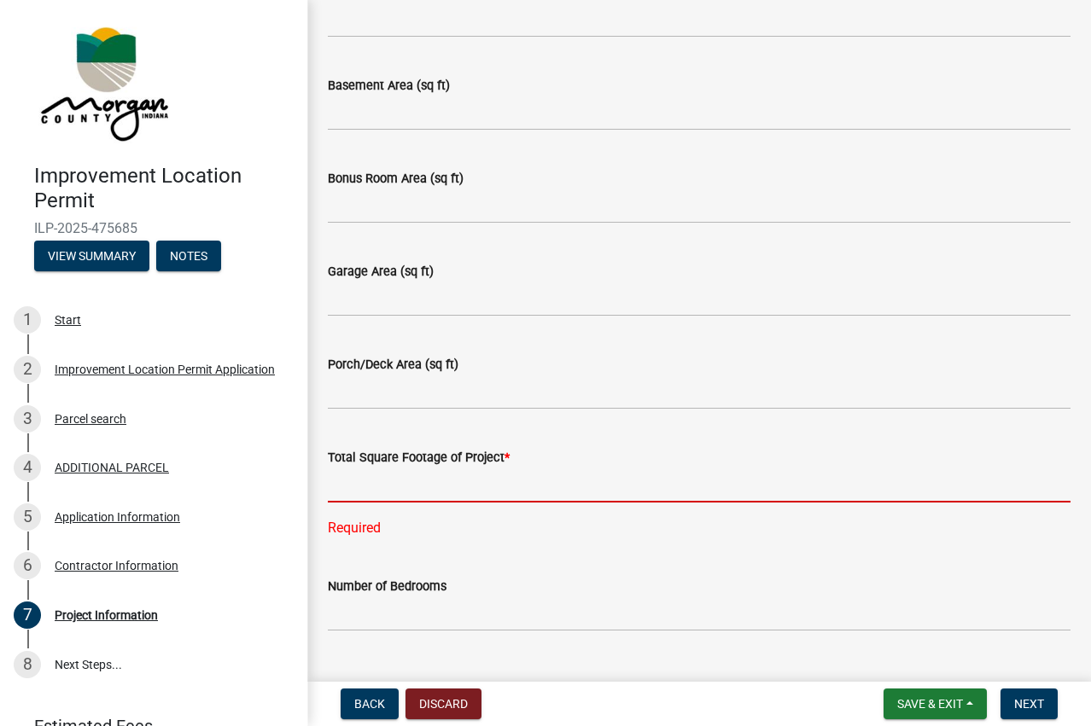
click at [363, 486] on input "text" at bounding box center [699, 485] width 742 height 35
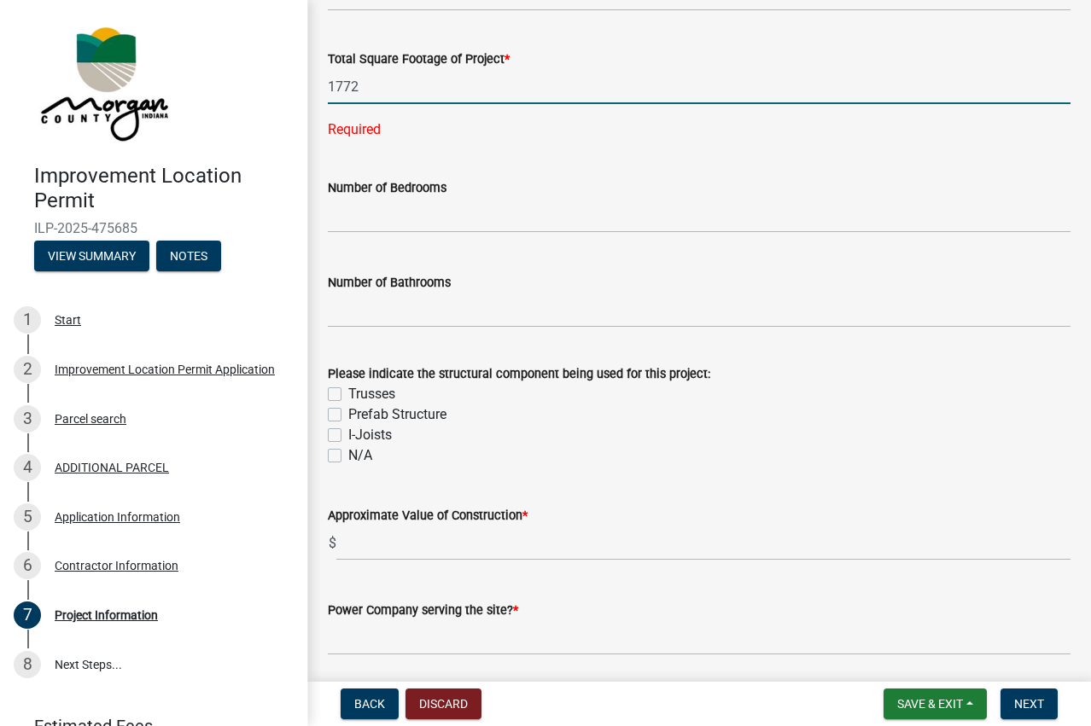
scroll to position [1365, 0]
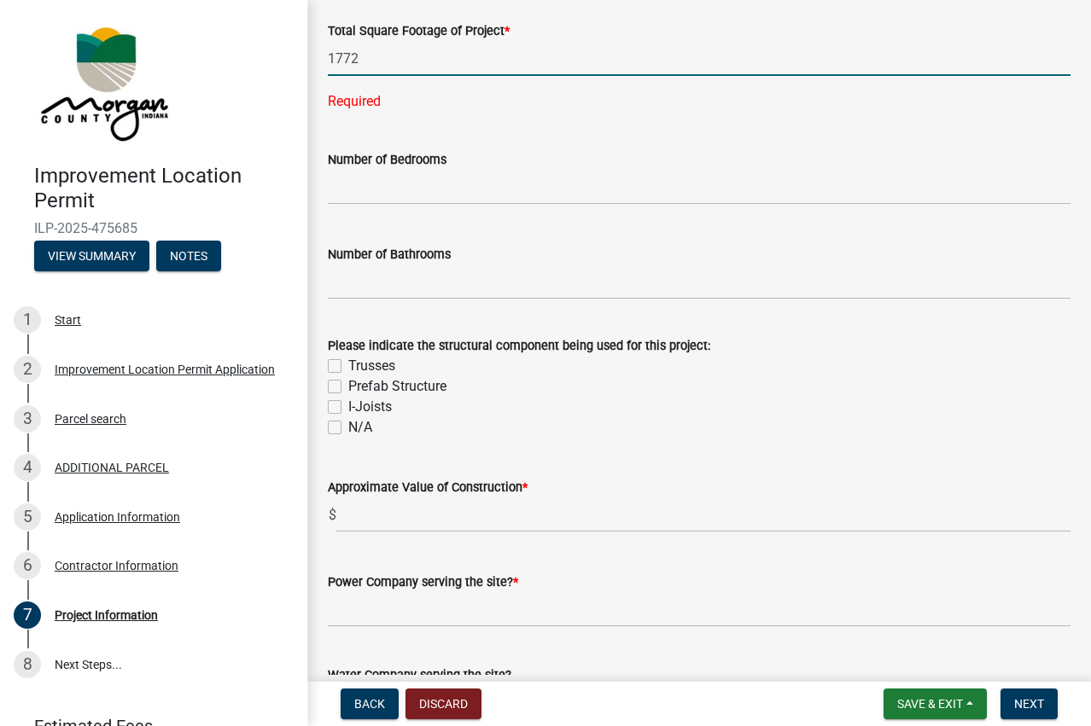
type input "1772"
click at [335, 428] on wm-data-entity-input-list "Project Information Please indicate in your project description the additional …" at bounding box center [699, 684] width 742 height 3908
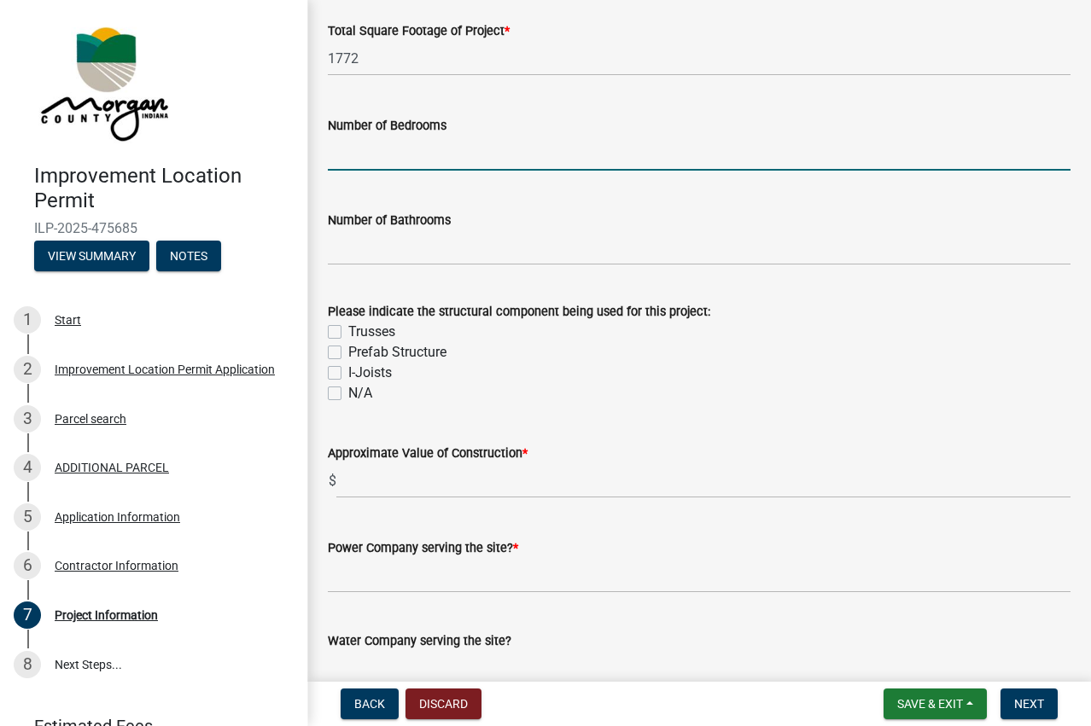
click at [352, 147] on input "text" at bounding box center [699, 153] width 742 height 35
type input "0"
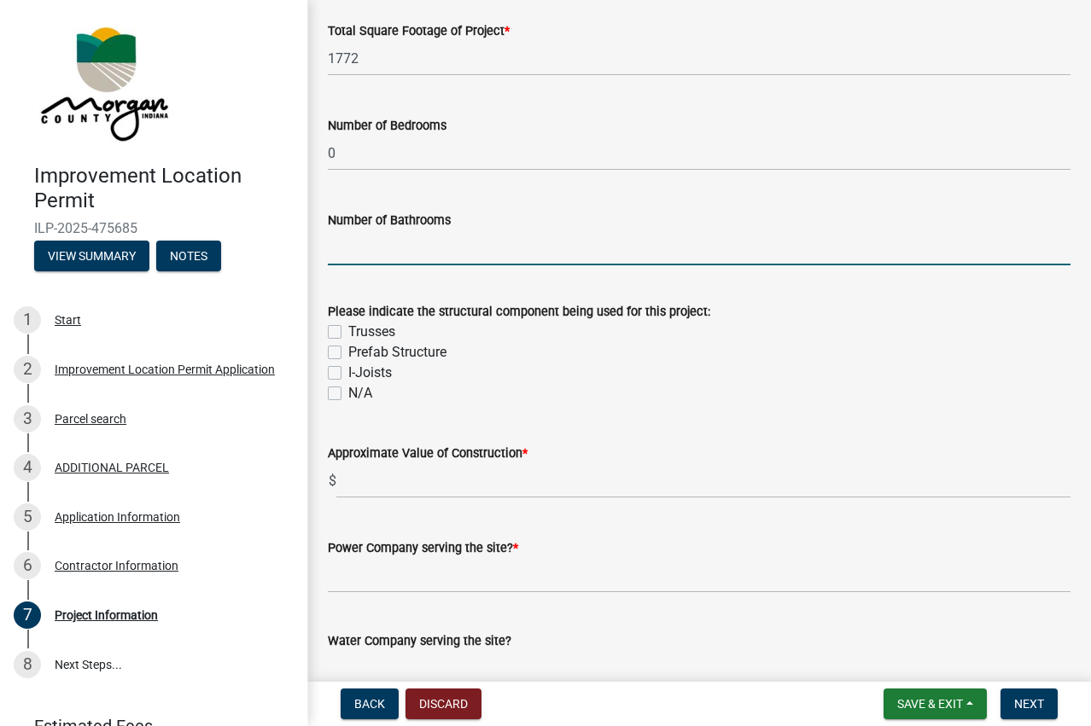
click at [375, 242] on input "text" at bounding box center [699, 247] width 742 height 35
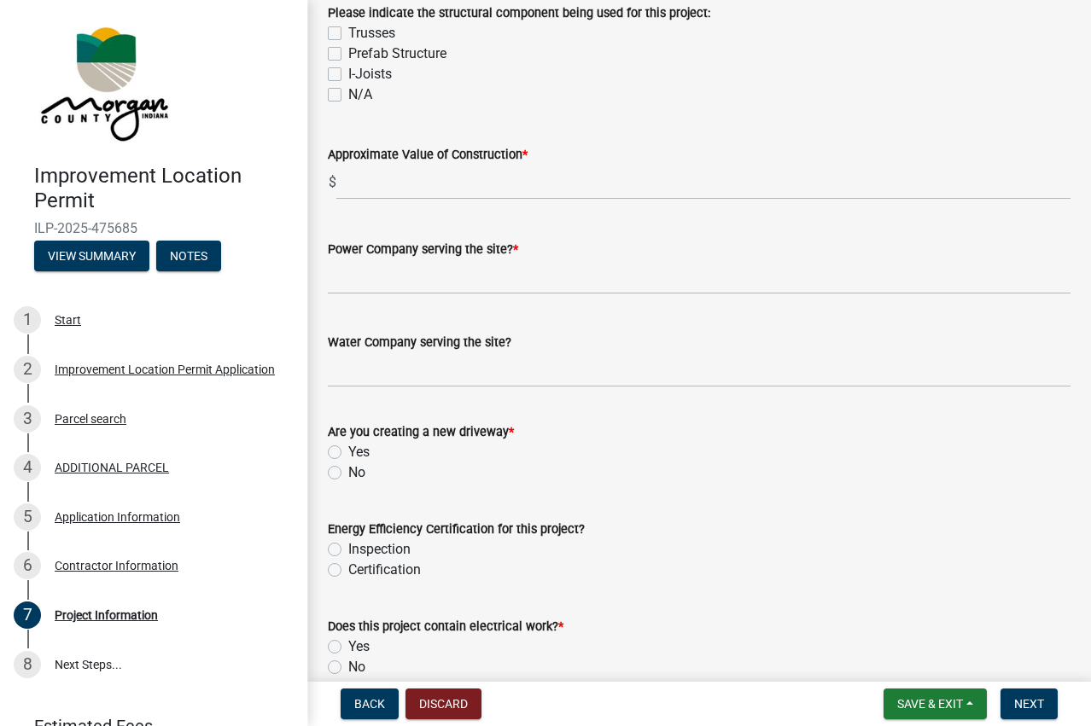
scroll to position [1707, 0]
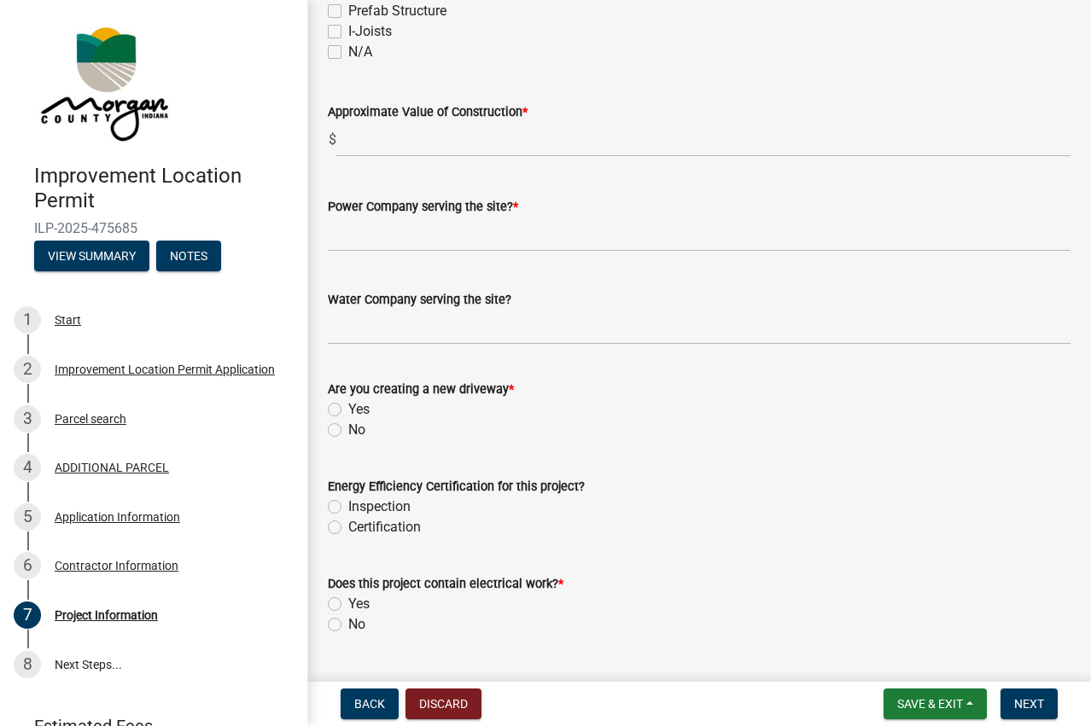
type input "1"
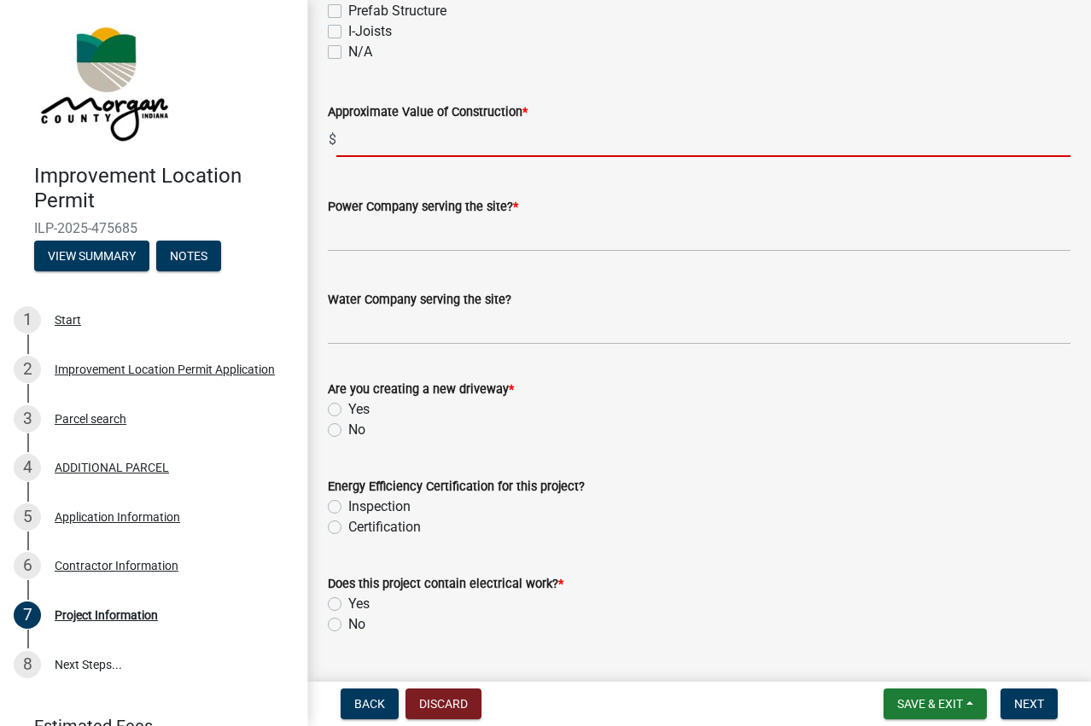
click at [349, 137] on input "text" at bounding box center [703, 139] width 734 height 35
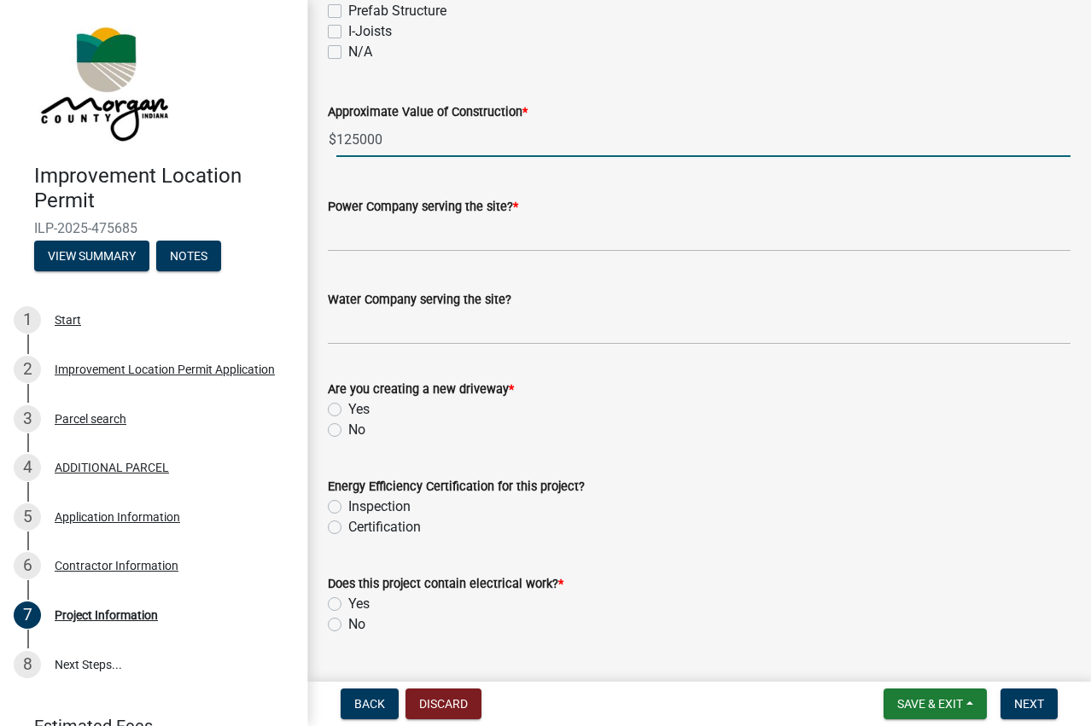
type input "125000"
click at [348, 426] on label "No" at bounding box center [356, 430] width 17 height 20
click at [348, 426] on input "No" at bounding box center [353, 425] width 11 height 11
radio input "true"
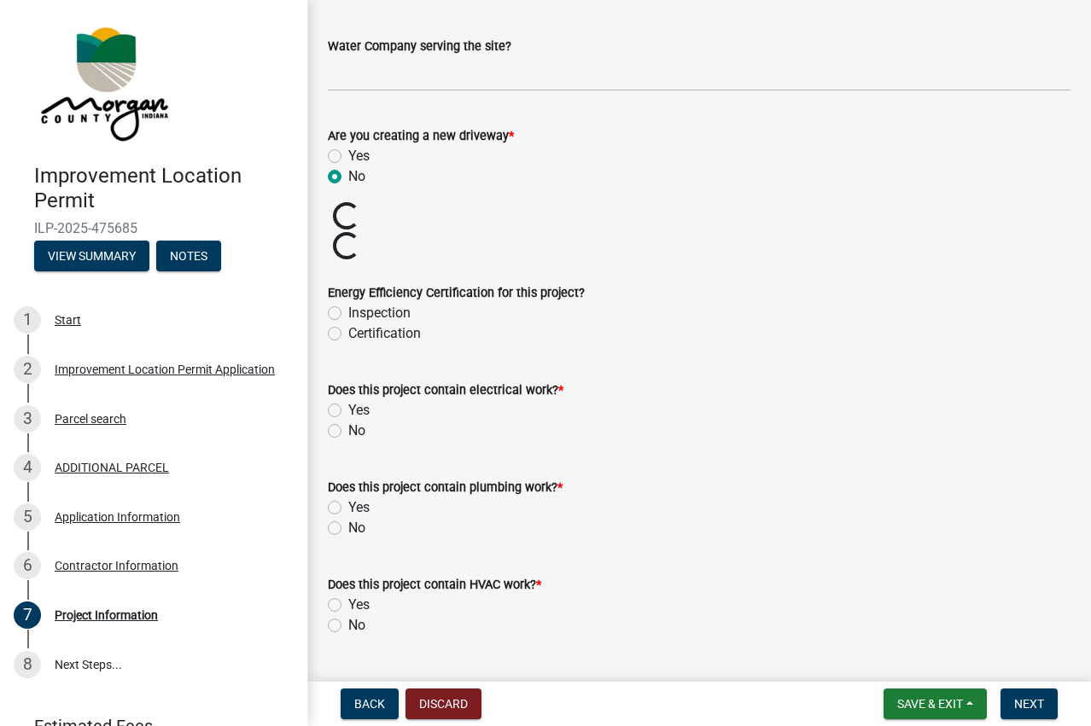
scroll to position [1963, 0]
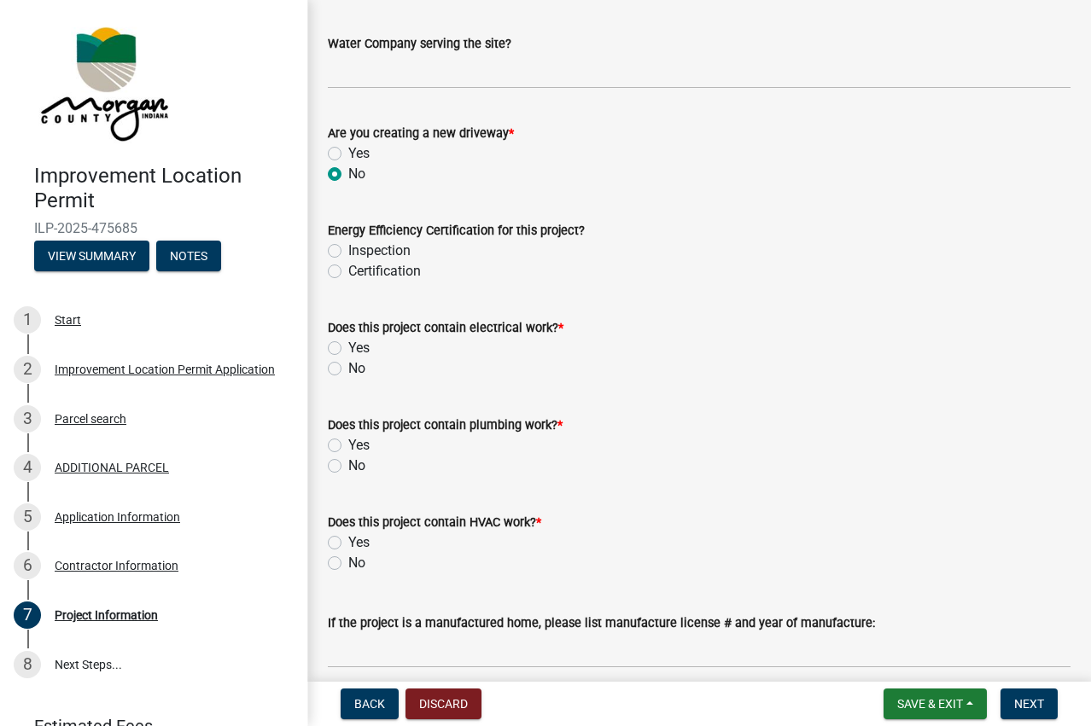
click at [348, 345] on label "Yes" at bounding box center [358, 348] width 21 height 20
click at [348, 345] on input "Yes" at bounding box center [353, 343] width 11 height 11
radio input "true"
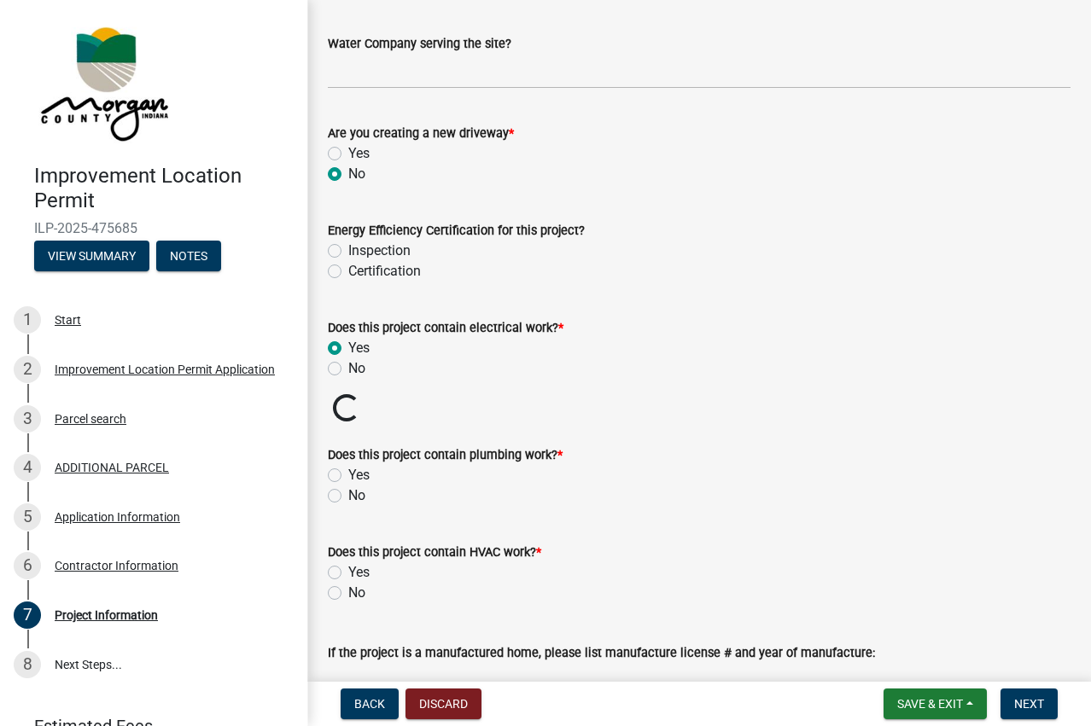
click at [348, 474] on label "Yes" at bounding box center [358, 475] width 21 height 20
click at [348, 474] on input "Yes" at bounding box center [353, 470] width 11 height 11
radio input "true"
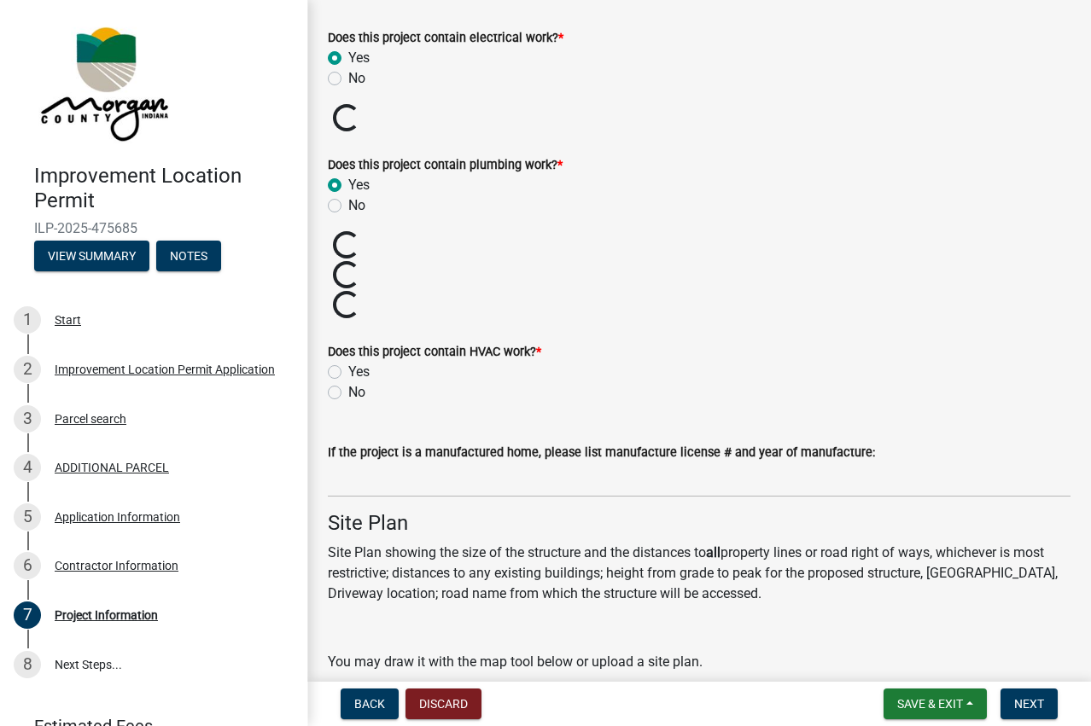
scroll to position [2304, 0]
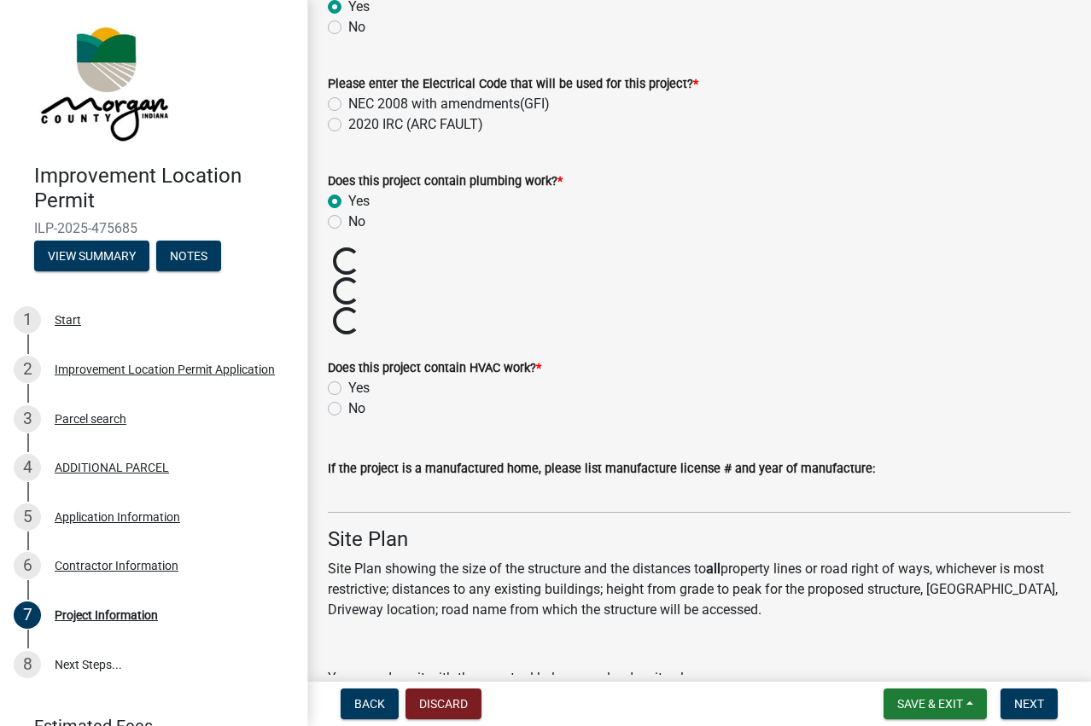
click at [348, 406] on label "No" at bounding box center [356, 409] width 17 height 20
click at [348, 406] on input "No" at bounding box center [353, 404] width 11 height 11
radio input "true"
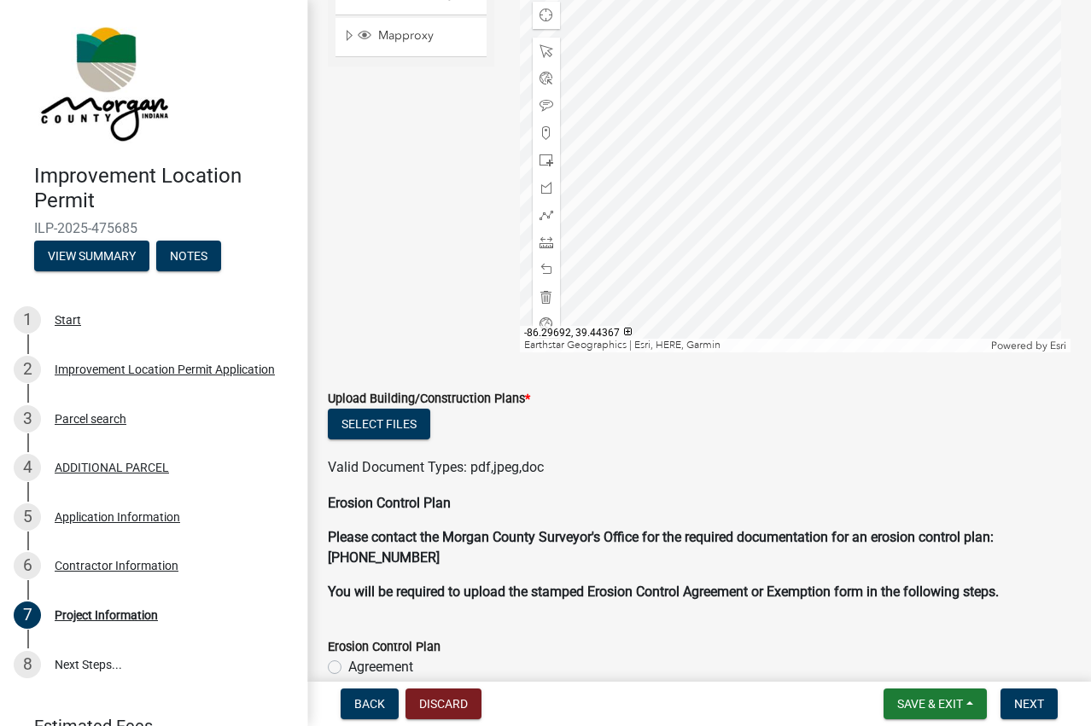
scroll to position [3507, 0]
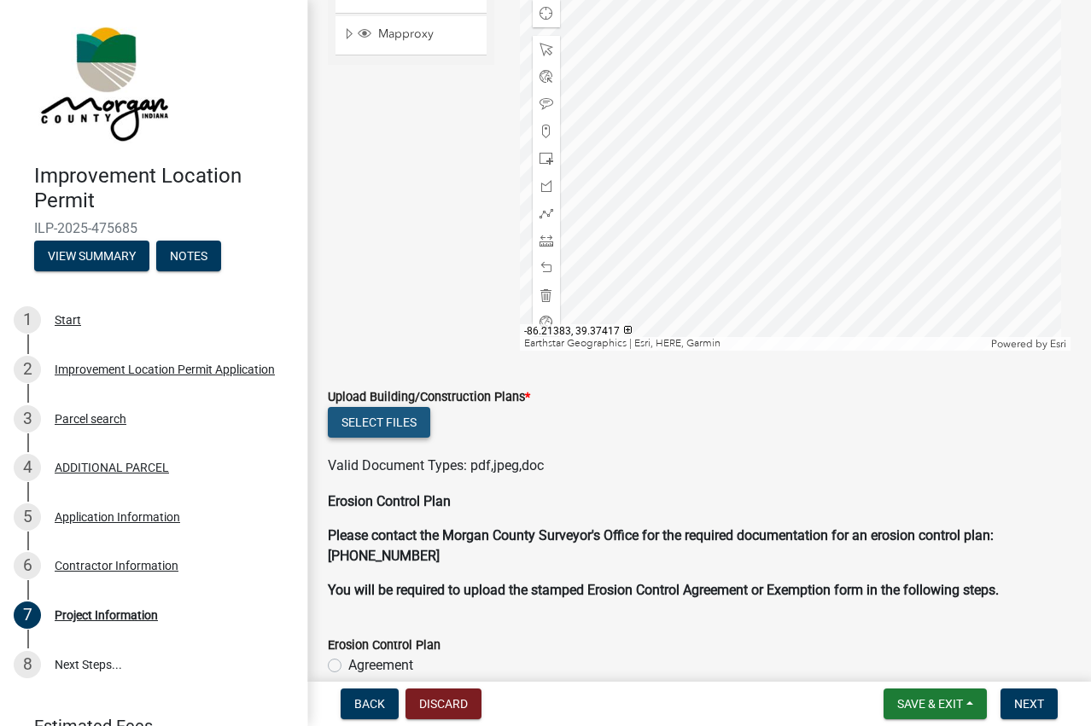
click at [391, 422] on button "Select files" at bounding box center [379, 422] width 102 height 31
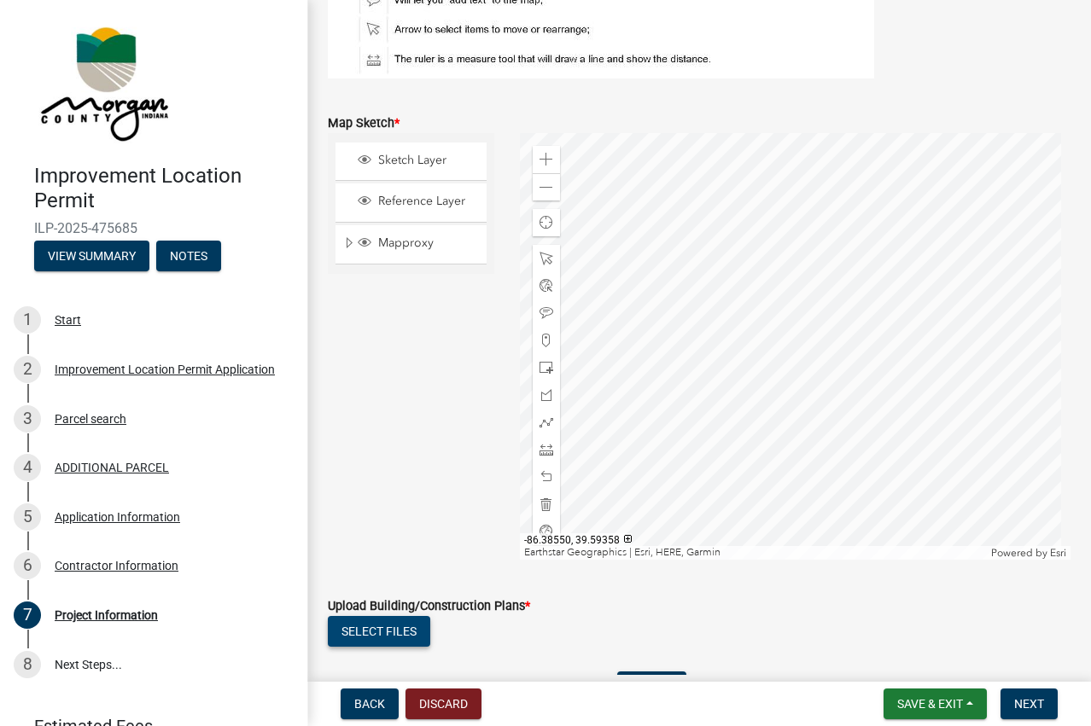
scroll to position [3336, 0]
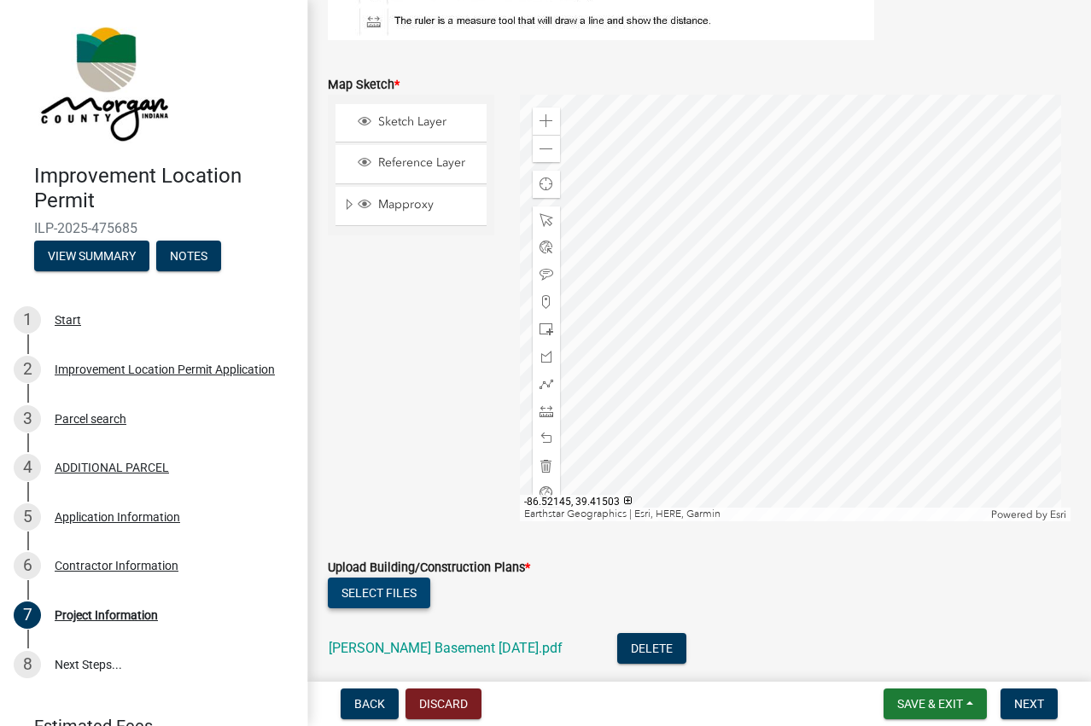
click at [392, 596] on button "Select files" at bounding box center [379, 593] width 102 height 31
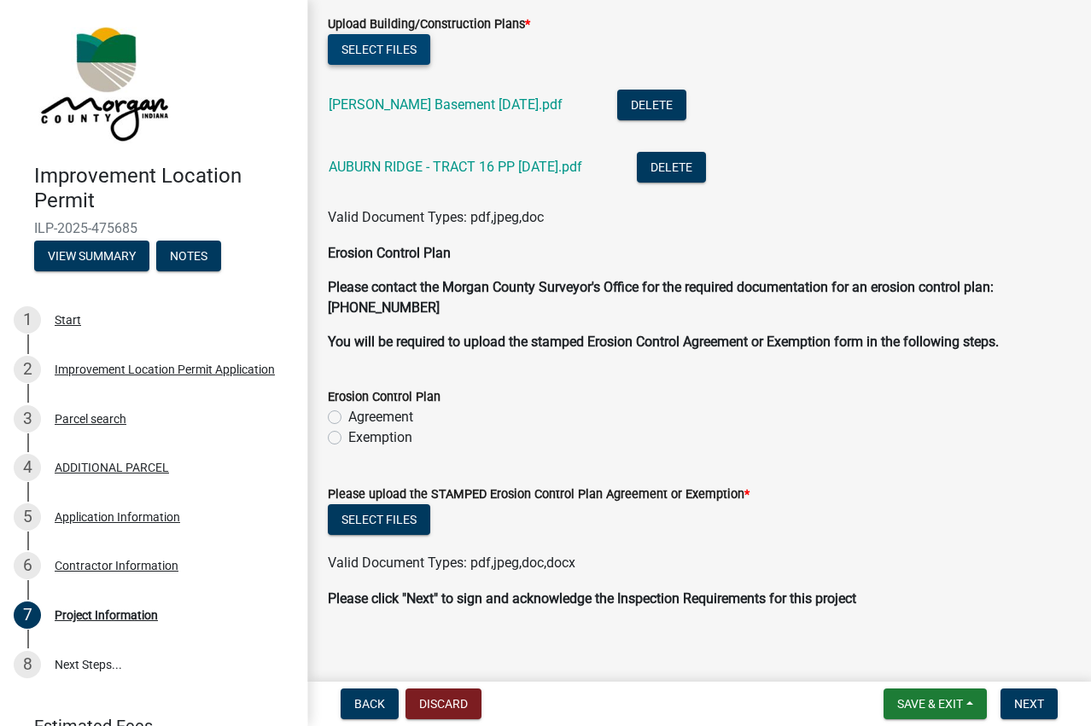
scroll to position [3894, 0]
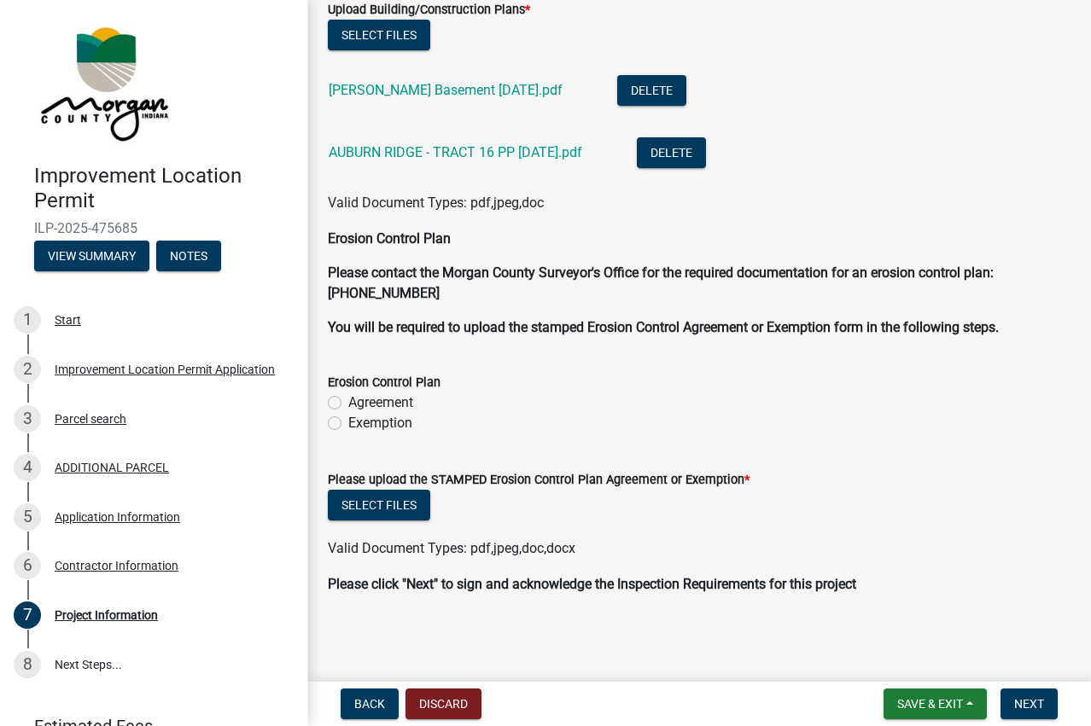
click at [348, 418] on label "Exemption" at bounding box center [380, 423] width 64 height 20
click at [348, 418] on input "Exemption" at bounding box center [353, 418] width 11 height 11
radio input "true"
click at [364, 499] on button "Select files" at bounding box center [379, 505] width 102 height 31
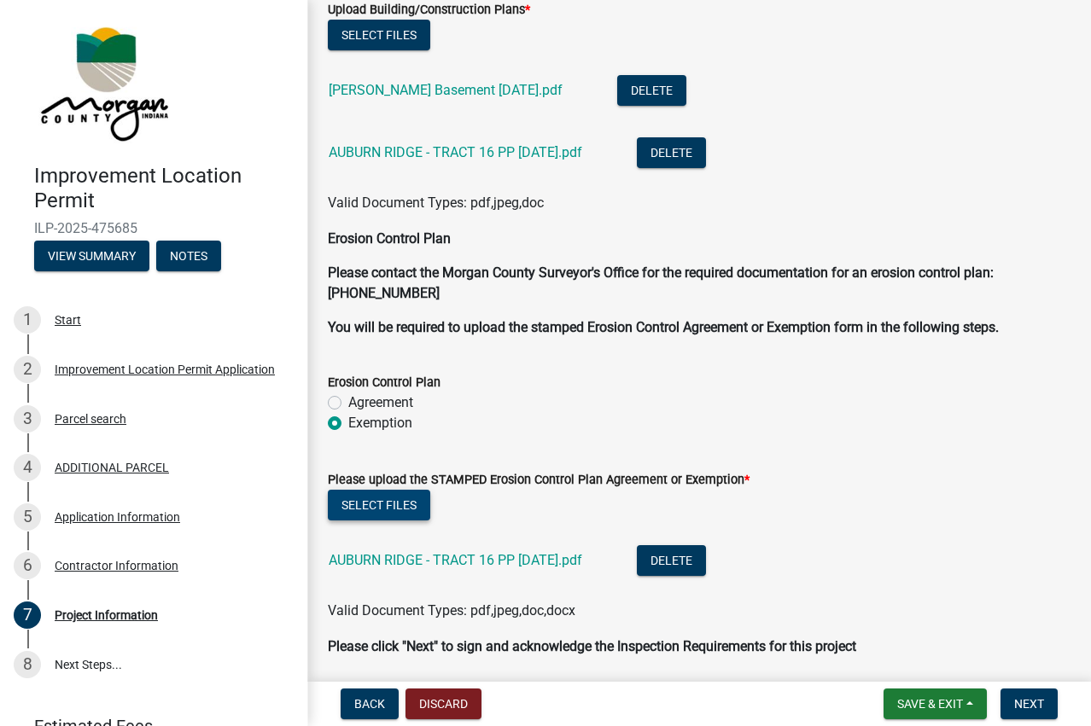
scroll to position [3956, 0]
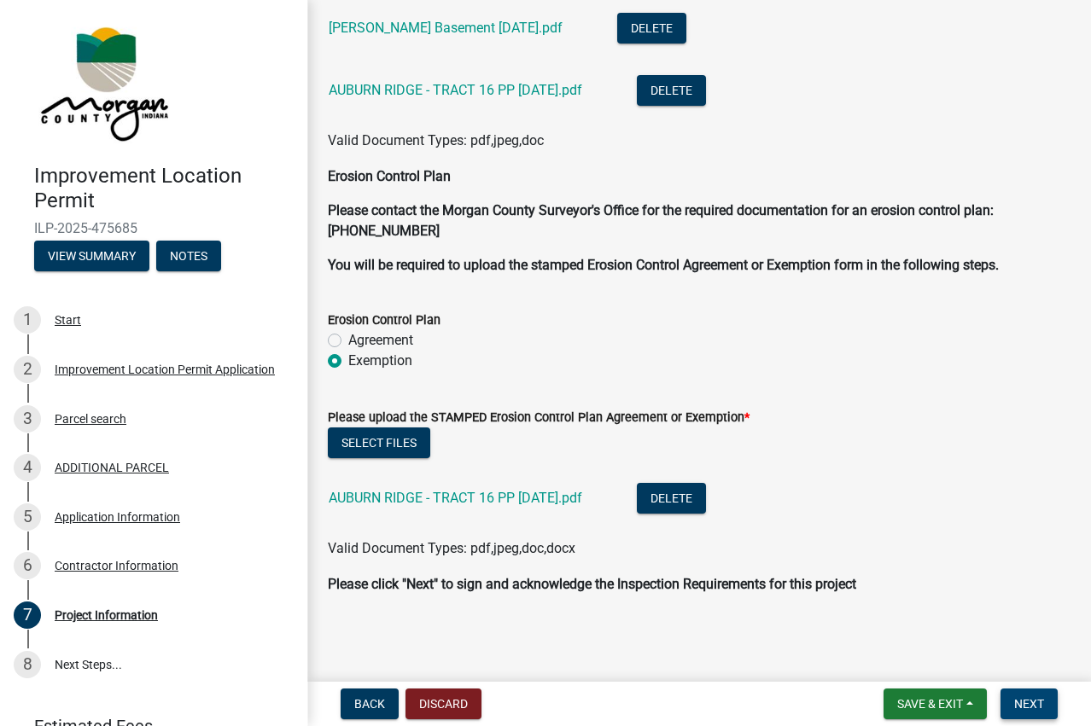
click at [1022, 705] on span "Next" at bounding box center [1029, 704] width 30 height 14
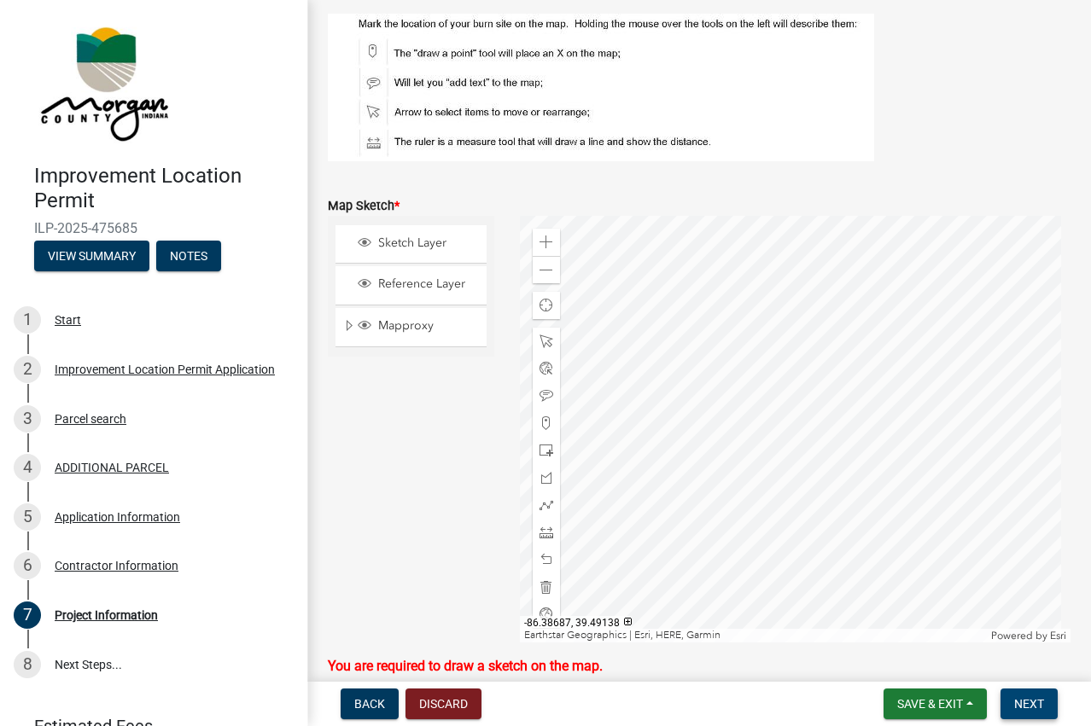
scroll to position [3332, 0]
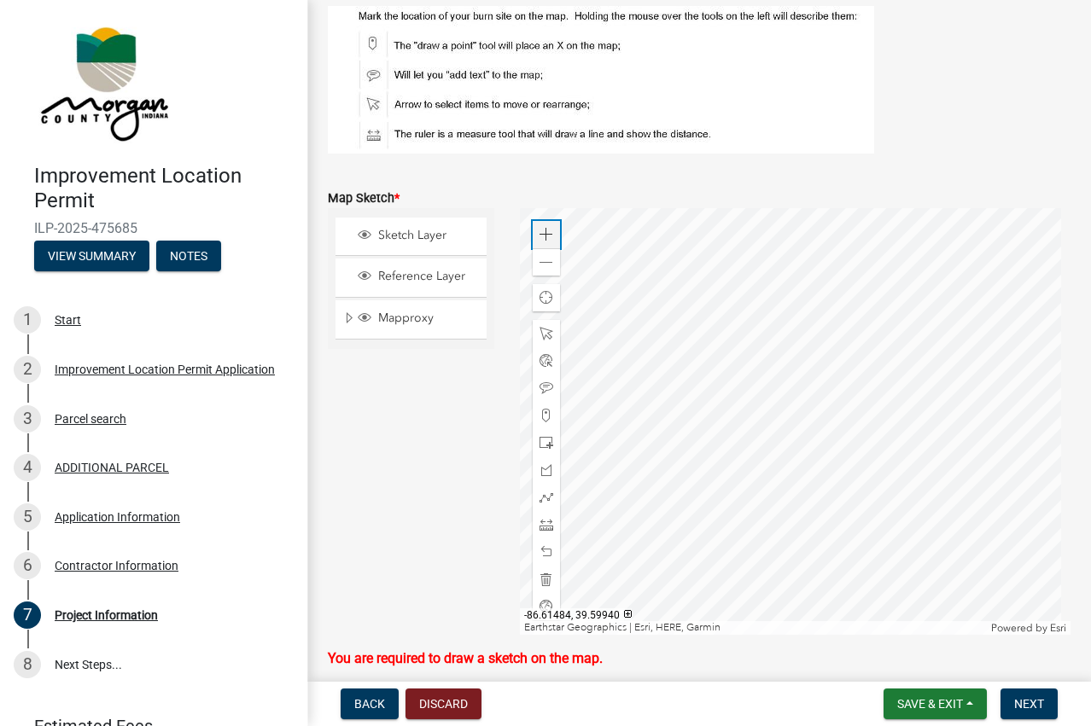
click at [544, 232] on span at bounding box center [546, 235] width 14 height 14
click at [779, 471] on div at bounding box center [795, 421] width 550 height 427
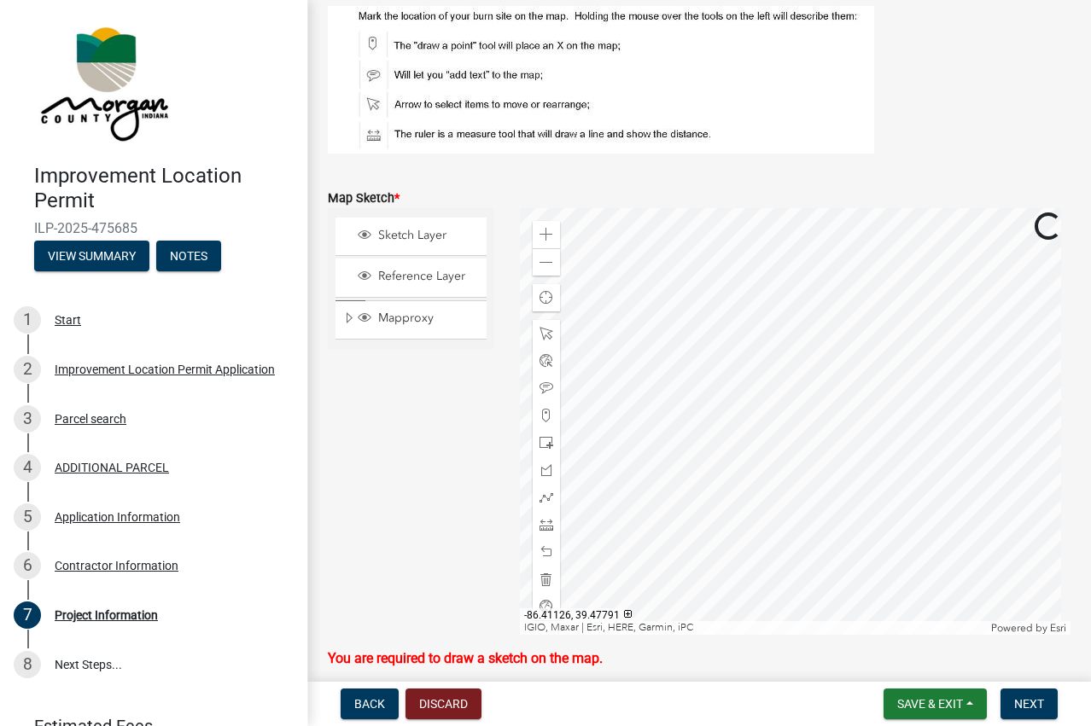
click at [890, 498] on div at bounding box center [795, 421] width 550 height 427
click at [1032, 632] on div at bounding box center [795, 421] width 550 height 427
click at [705, 299] on div at bounding box center [795, 421] width 550 height 427
click at [777, 569] on div at bounding box center [795, 421] width 550 height 427
click at [695, 533] on div at bounding box center [795, 421] width 550 height 427
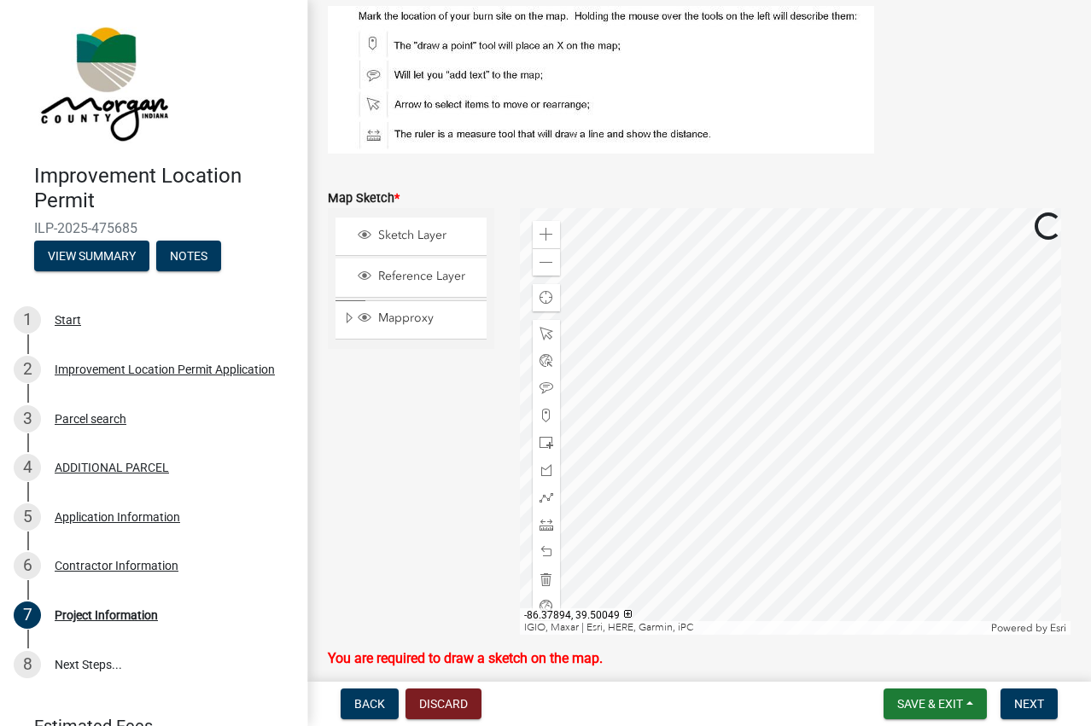
click at [555, 420] on div at bounding box center [795, 421] width 550 height 427
click at [520, 390] on div at bounding box center [795, 421] width 550 height 427
click at [520, 349] on div at bounding box center [795, 421] width 550 height 427
click at [767, 589] on div at bounding box center [795, 421] width 550 height 427
click at [667, 514] on div at bounding box center [795, 421] width 550 height 427
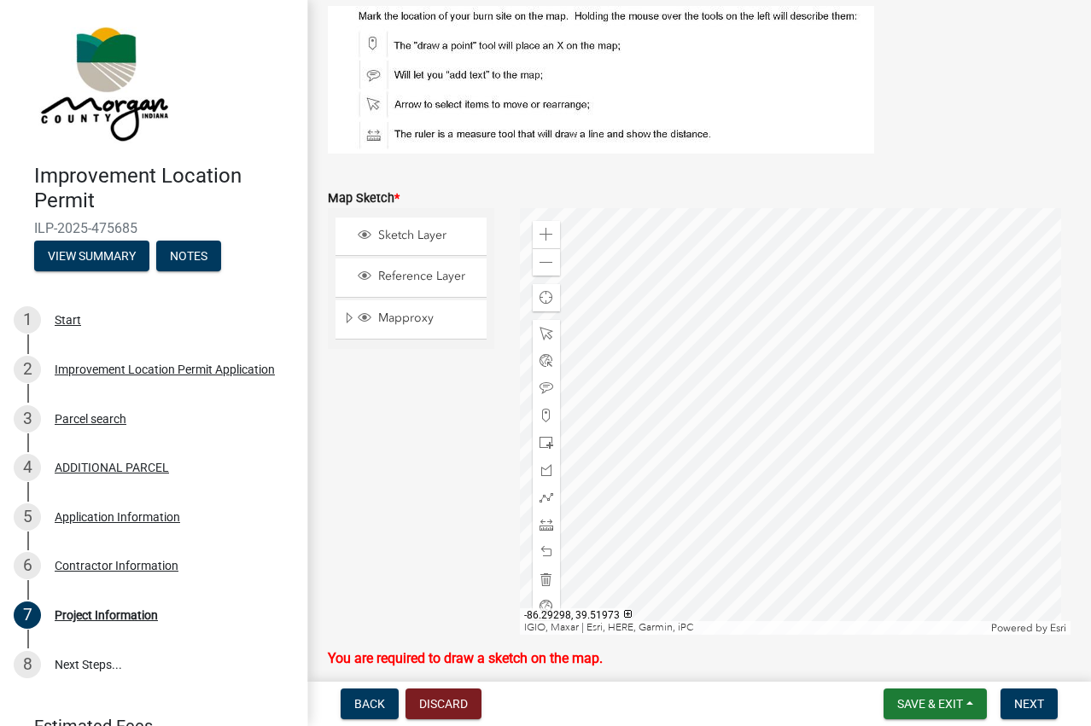
click at [619, 577] on div at bounding box center [795, 421] width 550 height 427
click at [749, 543] on div at bounding box center [795, 421] width 550 height 427
click at [812, 436] on div at bounding box center [795, 421] width 550 height 427
click at [543, 230] on span at bounding box center [546, 235] width 14 height 14
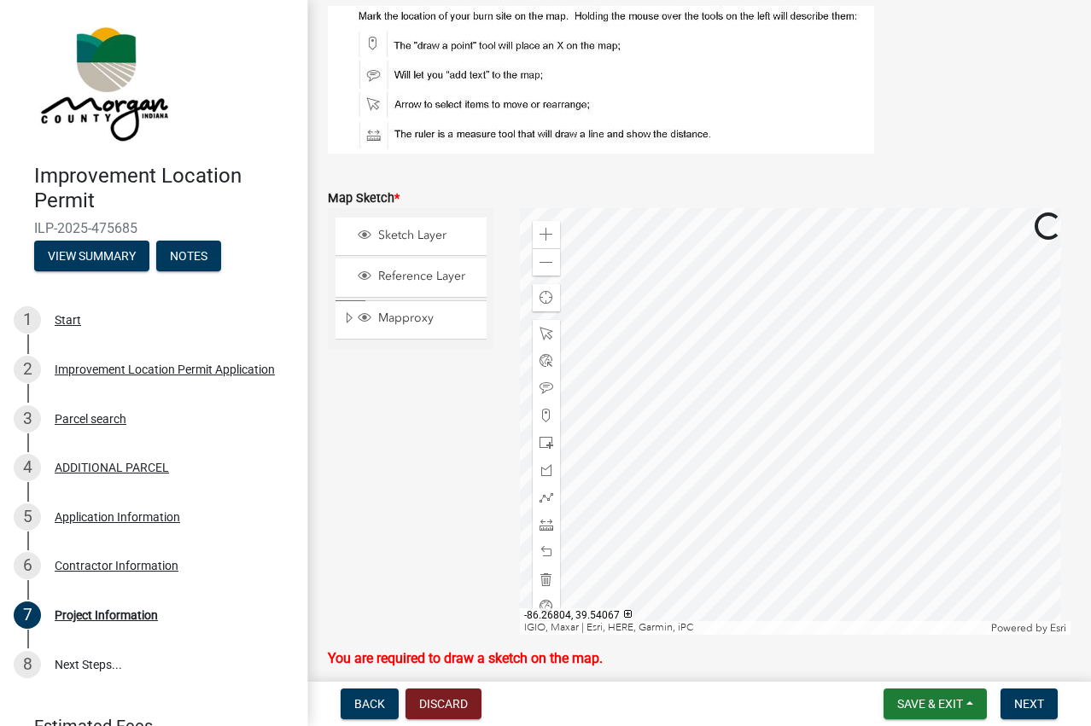
click at [684, 325] on div at bounding box center [795, 421] width 550 height 427
click at [540, 235] on span at bounding box center [546, 235] width 14 height 14
click at [705, 411] on div at bounding box center [795, 421] width 550 height 427
click at [962, 426] on div at bounding box center [795, 421] width 550 height 427
click at [540, 384] on span at bounding box center [546, 388] width 14 height 14
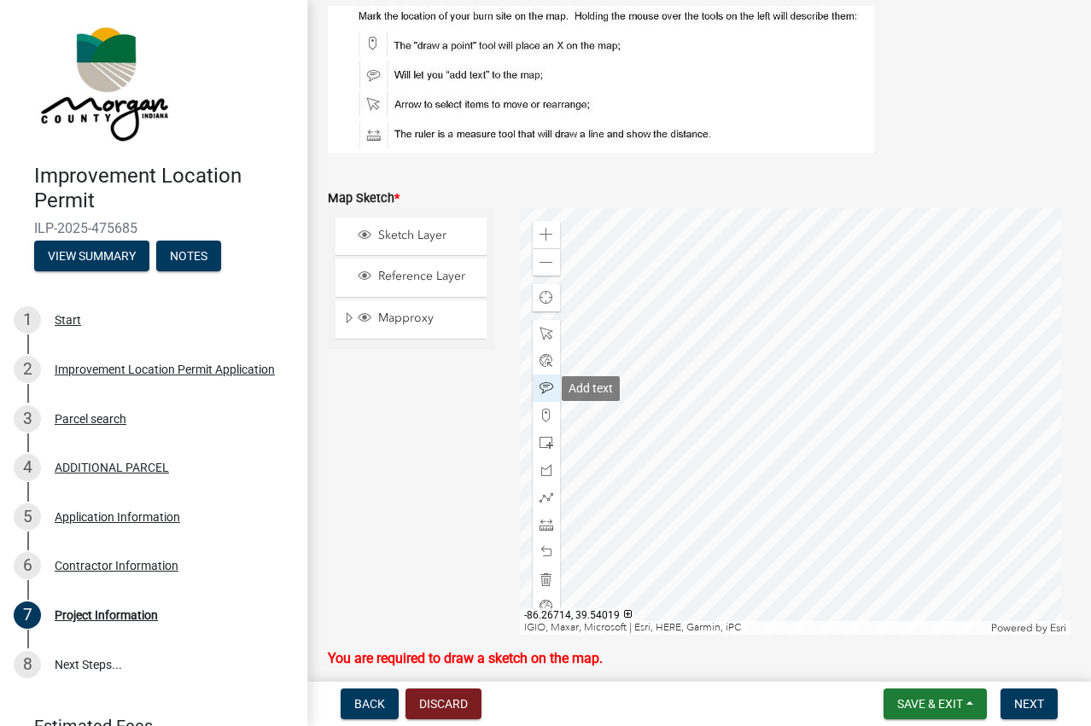
click at [544, 384] on span at bounding box center [546, 388] width 14 height 14
click at [626, 390] on div "Zoom in Zoom out Find my location IGIO, Maxar, Microsoft | Esri, HERE, Garmin, …" at bounding box center [795, 421] width 550 height 427
drag, startPoint x: 544, startPoint y: 384, endPoint x: 600, endPoint y: 387, distance: 56.4
click at [731, 362] on div at bounding box center [795, 421] width 550 height 427
click at [1029, 701] on span "Next" at bounding box center [1029, 704] width 30 height 14
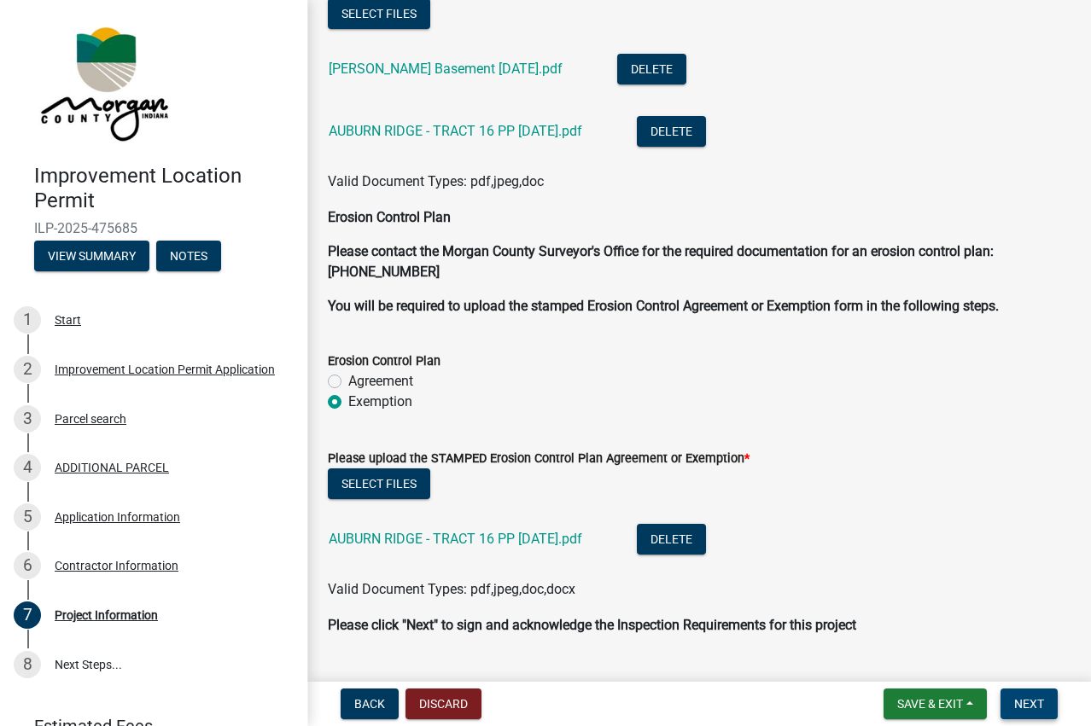
scroll to position [4066, 0]
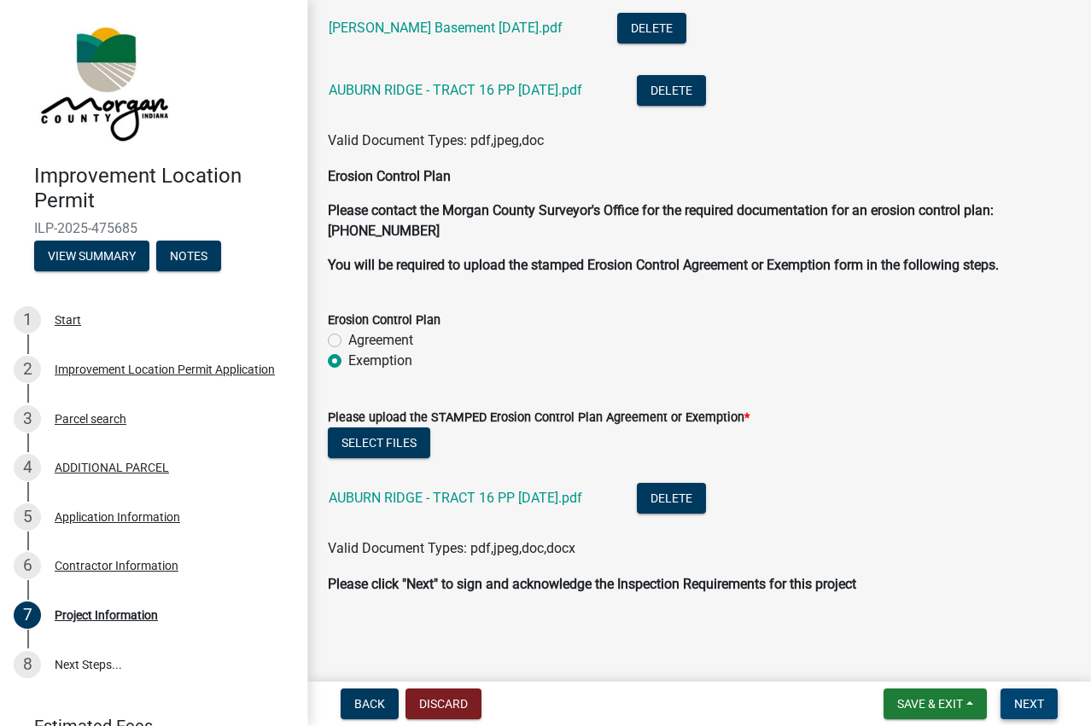
click at [1026, 706] on span "Next" at bounding box center [1029, 704] width 30 height 14
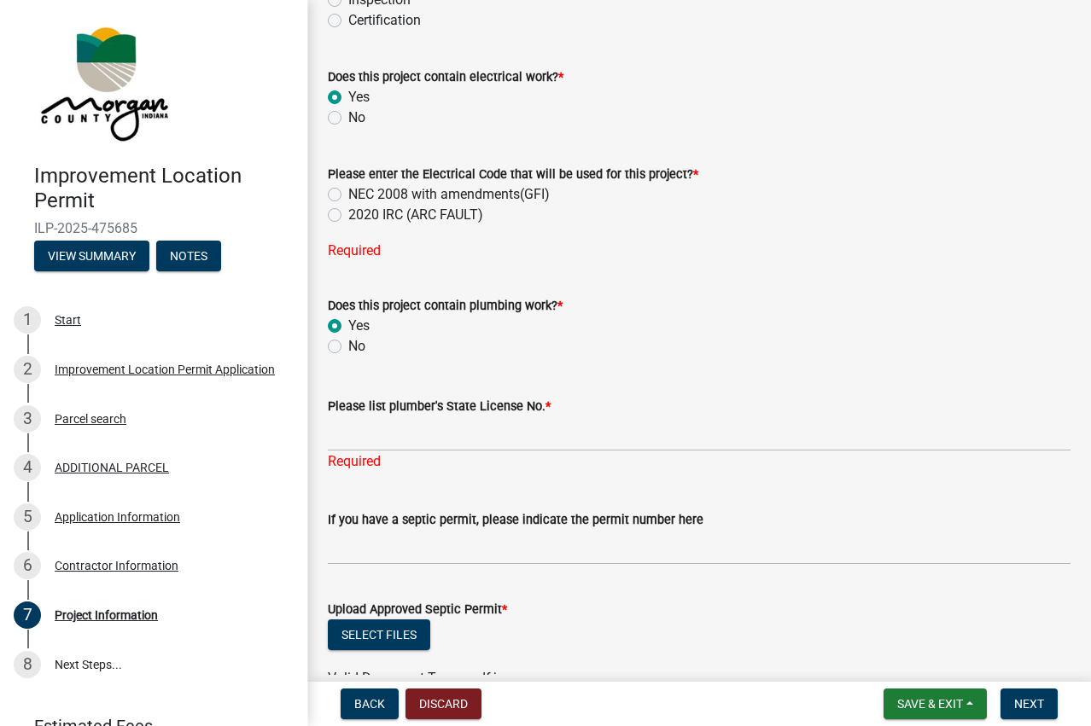
scroll to position [2273, 0]
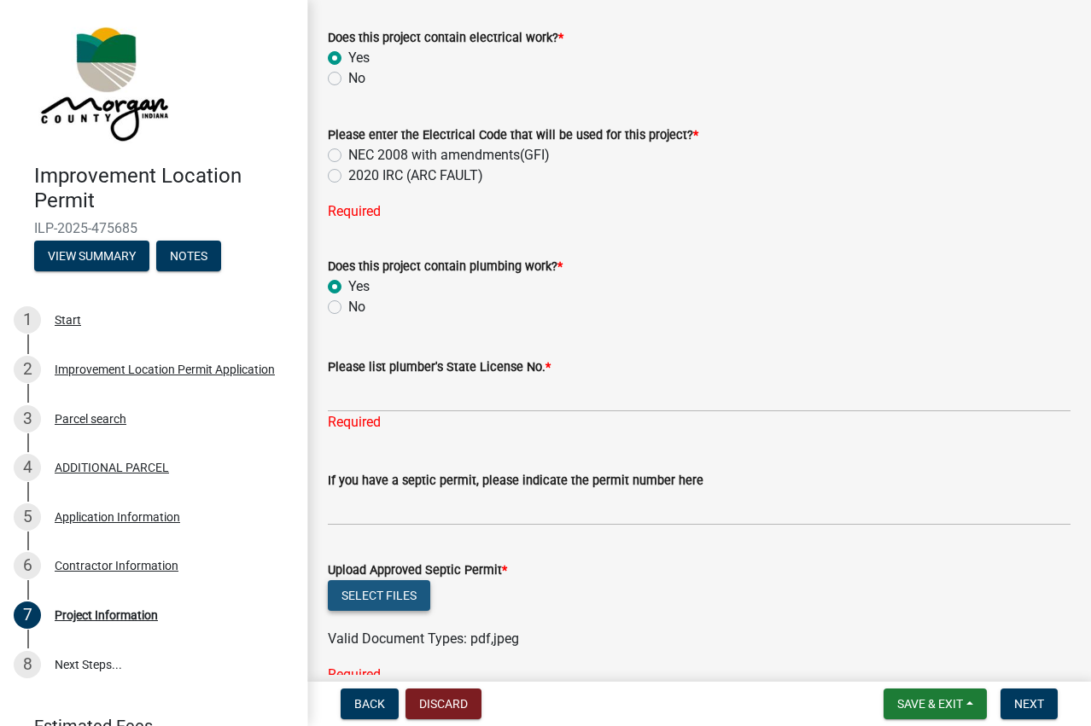
click at [380, 597] on button "Select files" at bounding box center [379, 595] width 102 height 31
click at [387, 601] on button "Select files" at bounding box center [379, 595] width 102 height 31
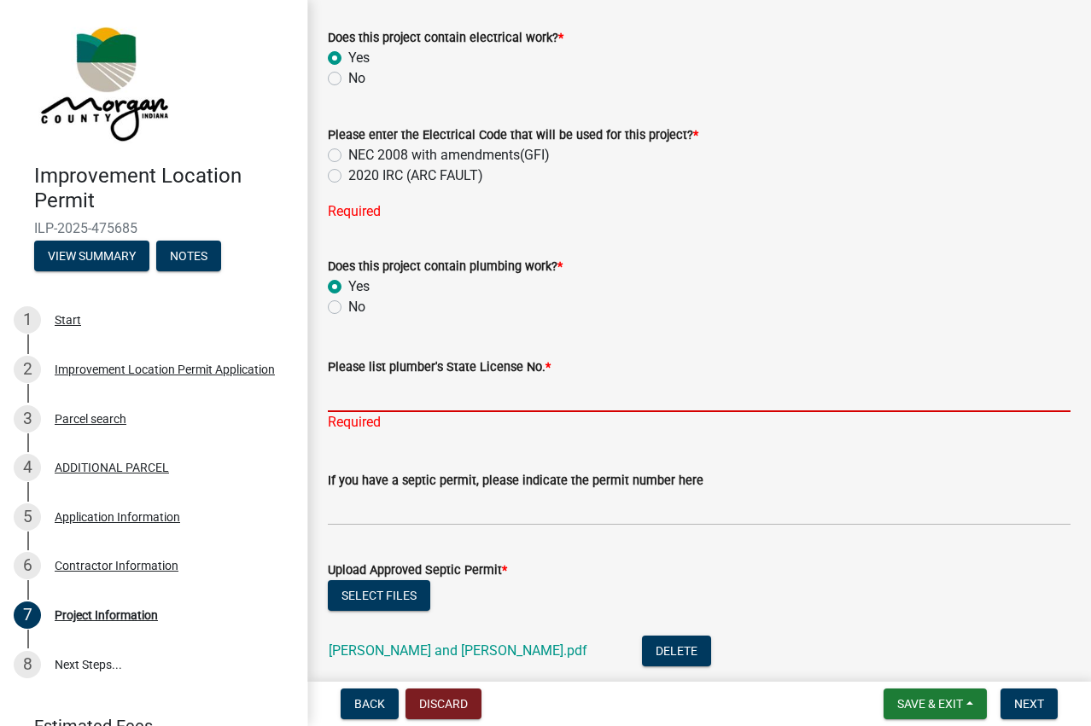
click at [348, 396] on input "Please list plumber's State License No. *" at bounding box center [699, 394] width 742 height 35
type input "CP 195 00063"
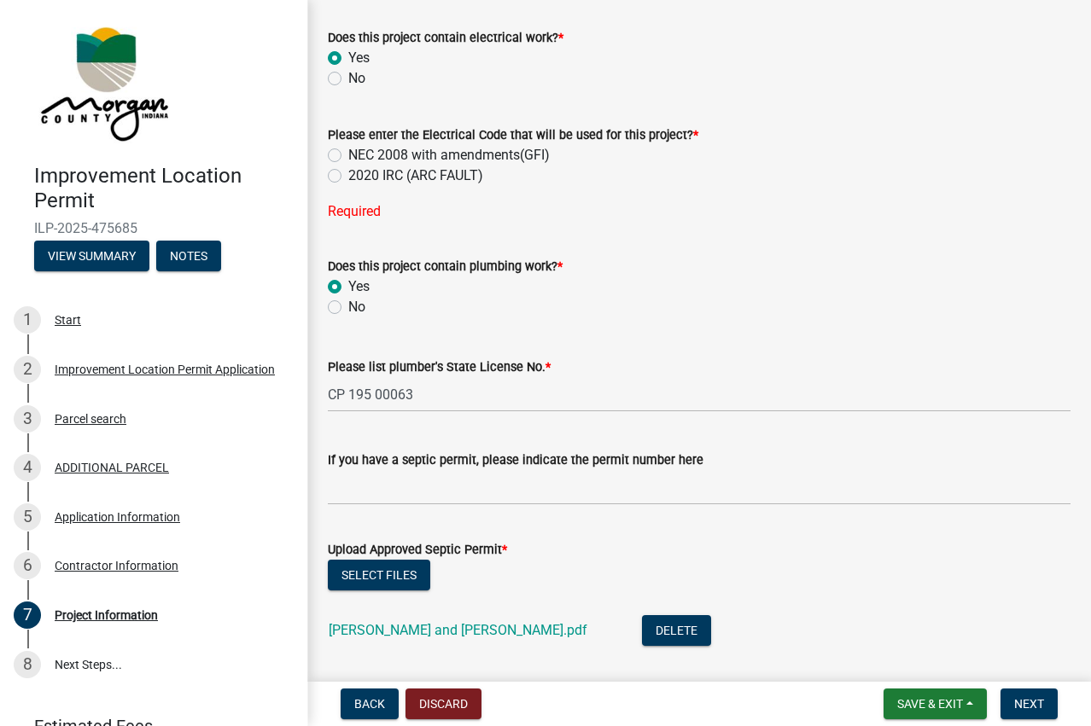
click at [348, 154] on label "NEC 2008 with amendments(GFI)" at bounding box center [448, 155] width 201 height 20
click at [348, 154] on input "NEC 2008 with amendments(GFI)" at bounding box center [353, 150] width 11 height 11
radio input "true"
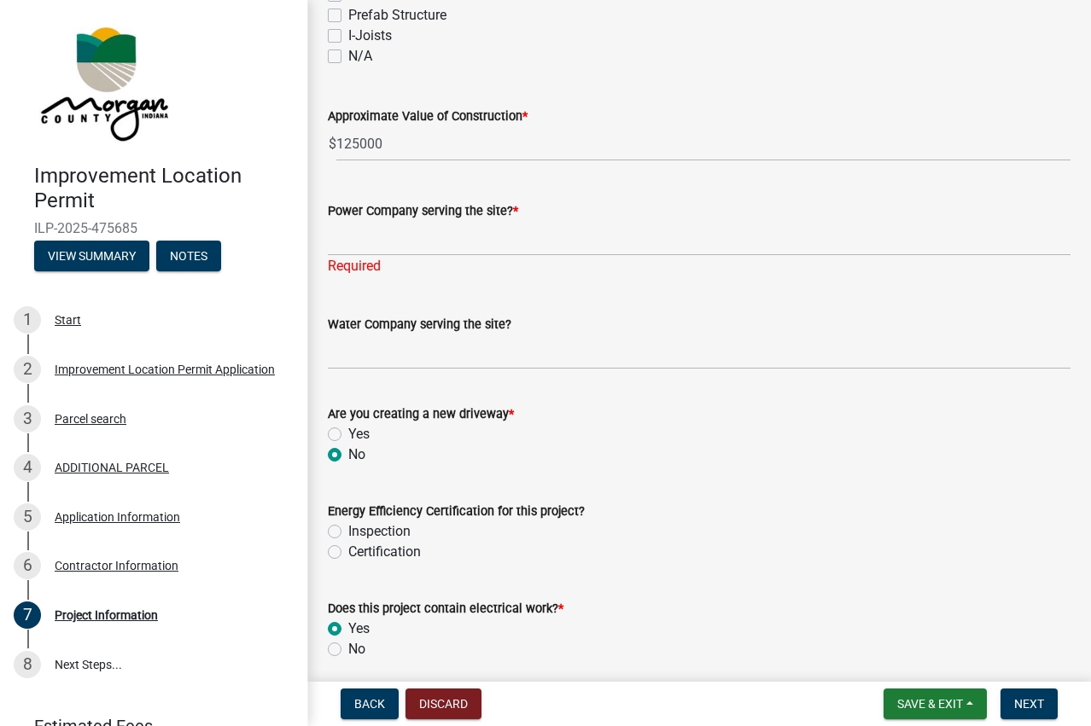
scroll to position [1676, 0]
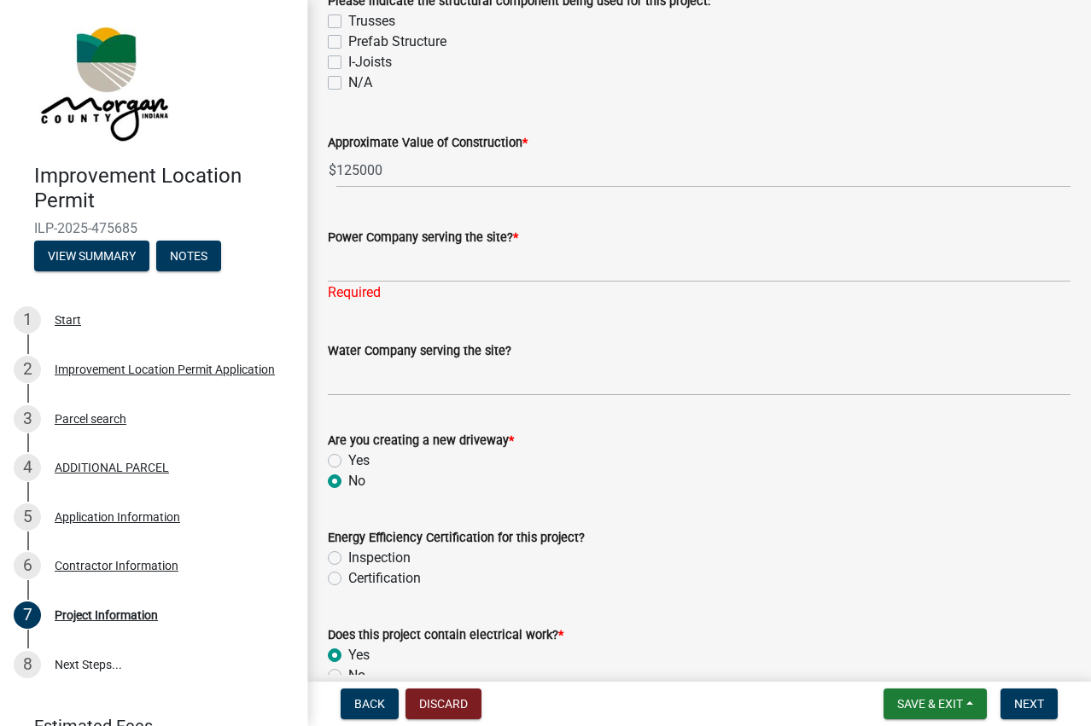
click at [835, 525] on form "Energy Efficiency Certification for this project? Inspection Certification" at bounding box center [699, 548] width 742 height 82
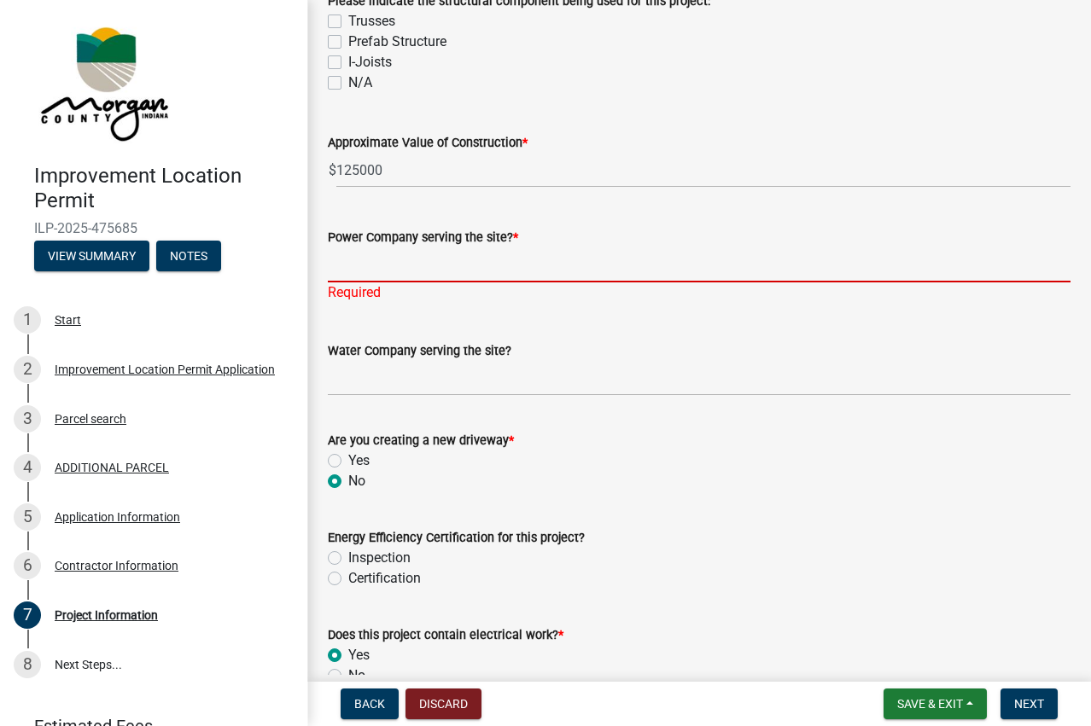
click at [346, 264] on input "Power Company serving the site? *" at bounding box center [699, 264] width 742 height 35
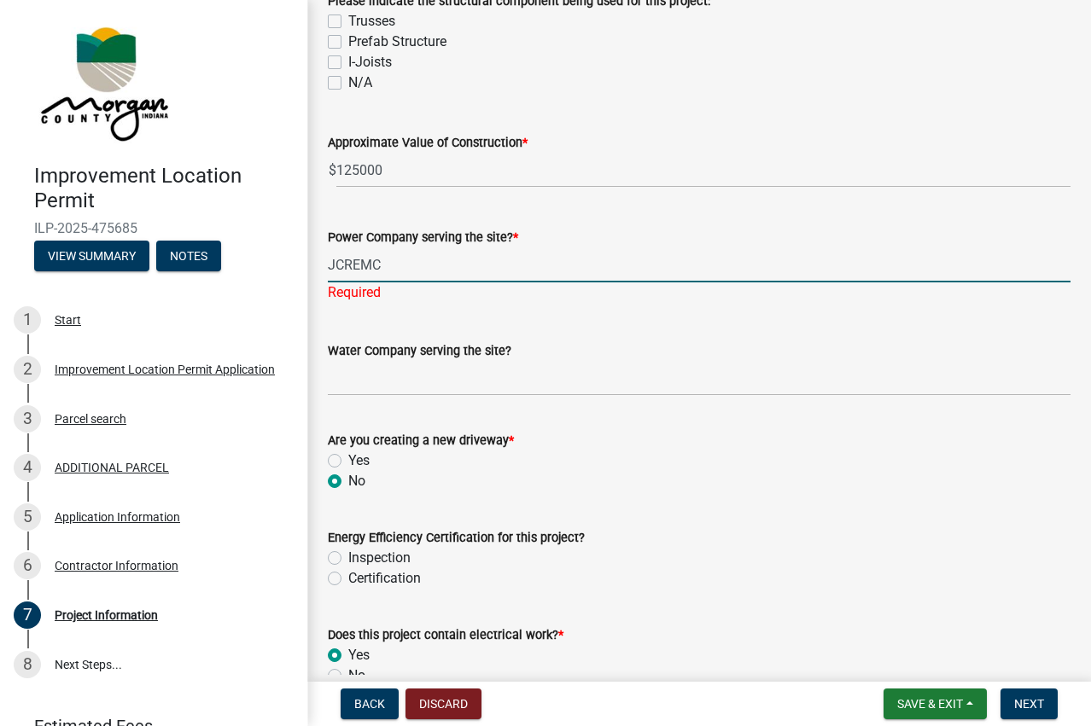
type input "JCREMC"
click at [698, 356] on form "Water Company serving the site?" at bounding box center [699, 368] width 742 height 55
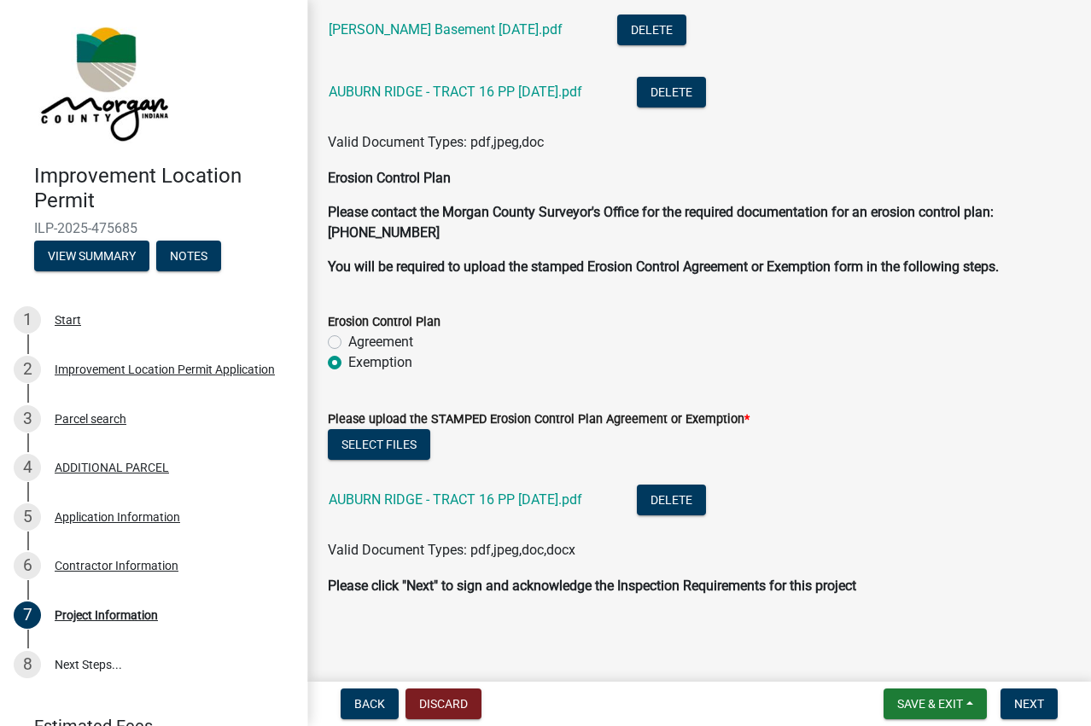
scroll to position [4019, 0]
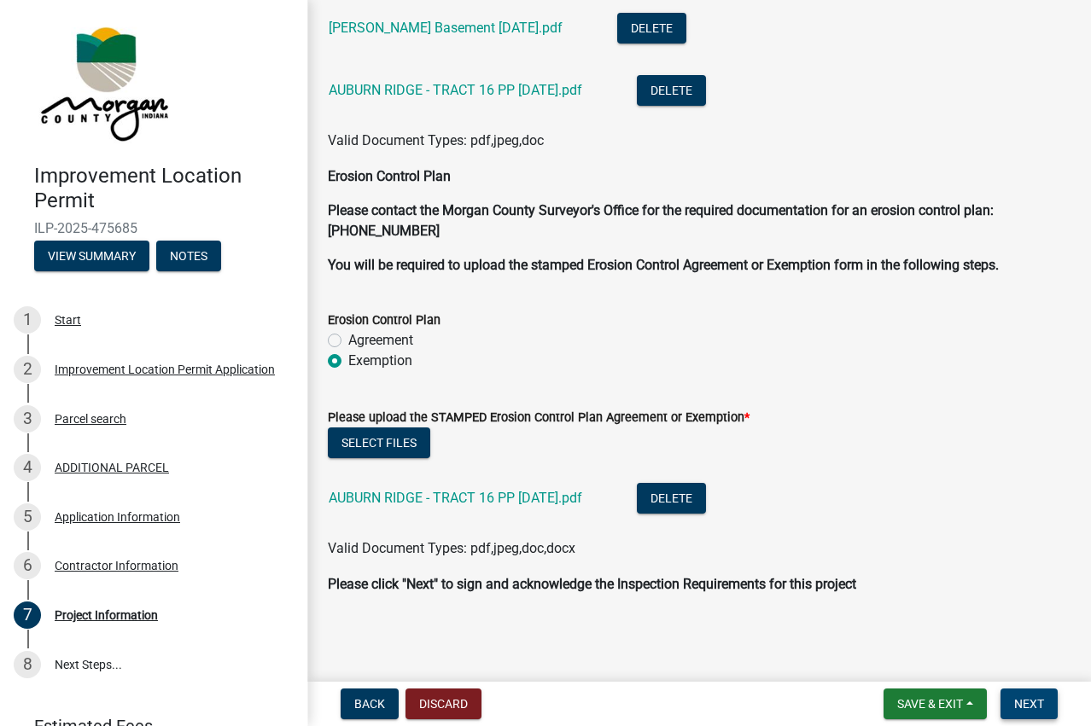
click at [1034, 703] on span "Next" at bounding box center [1029, 704] width 30 height 14
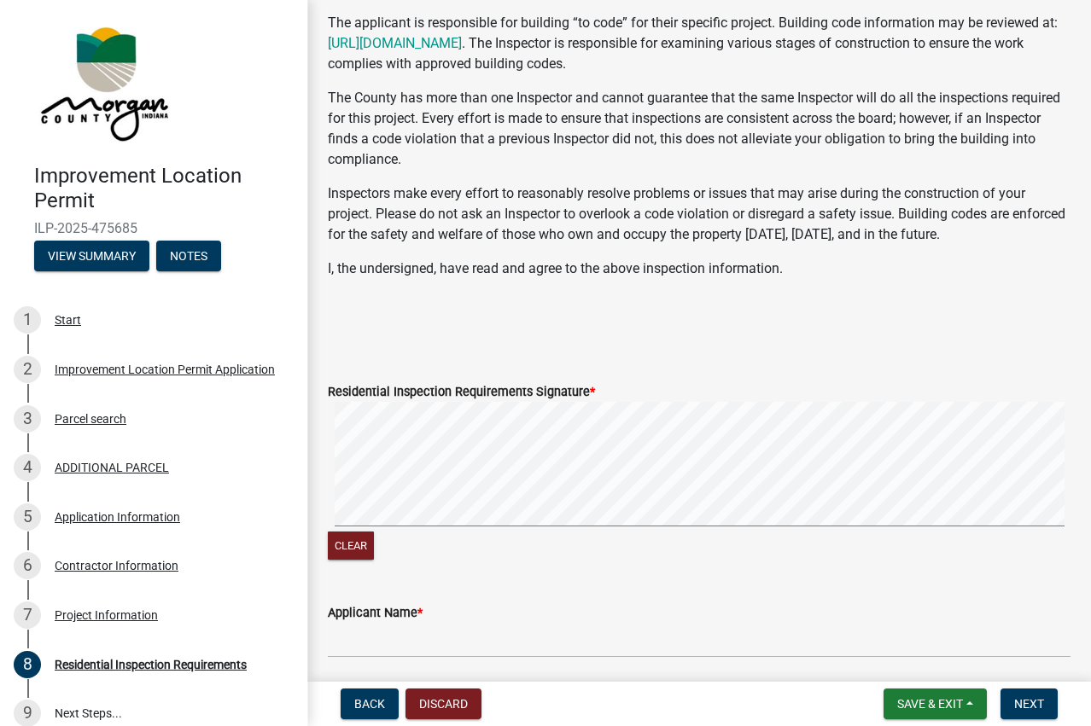
scroll to position [341, 0]
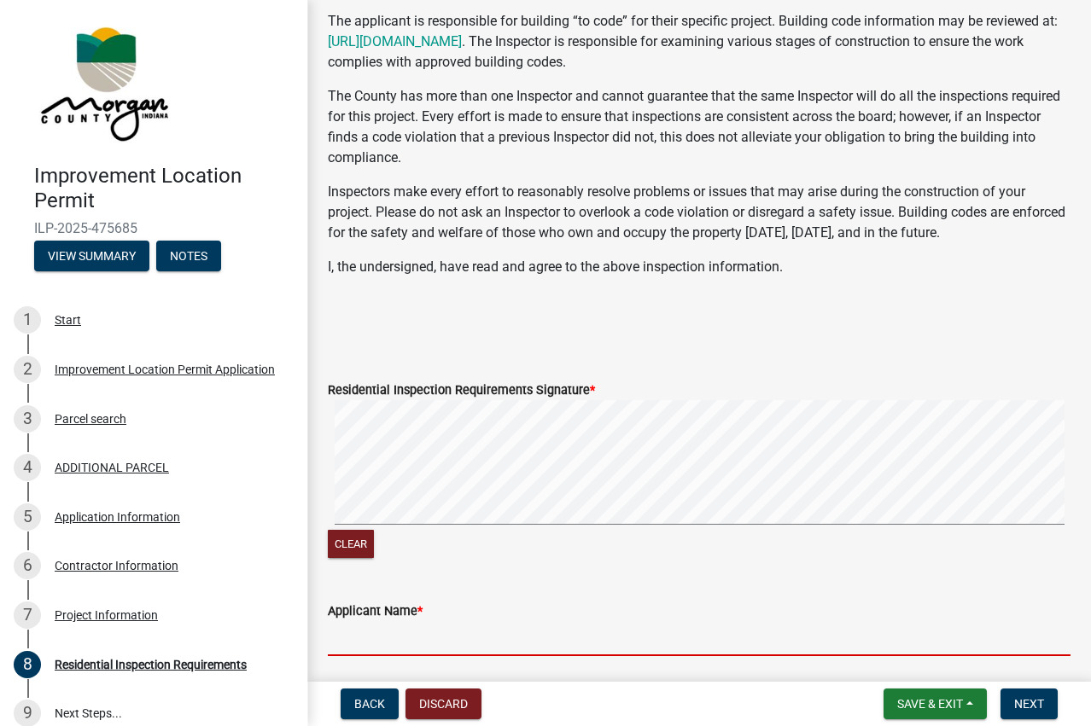
click at [405, 636] on input "Applicant Name *" at bounding box center [699, 638] width 742 height 35
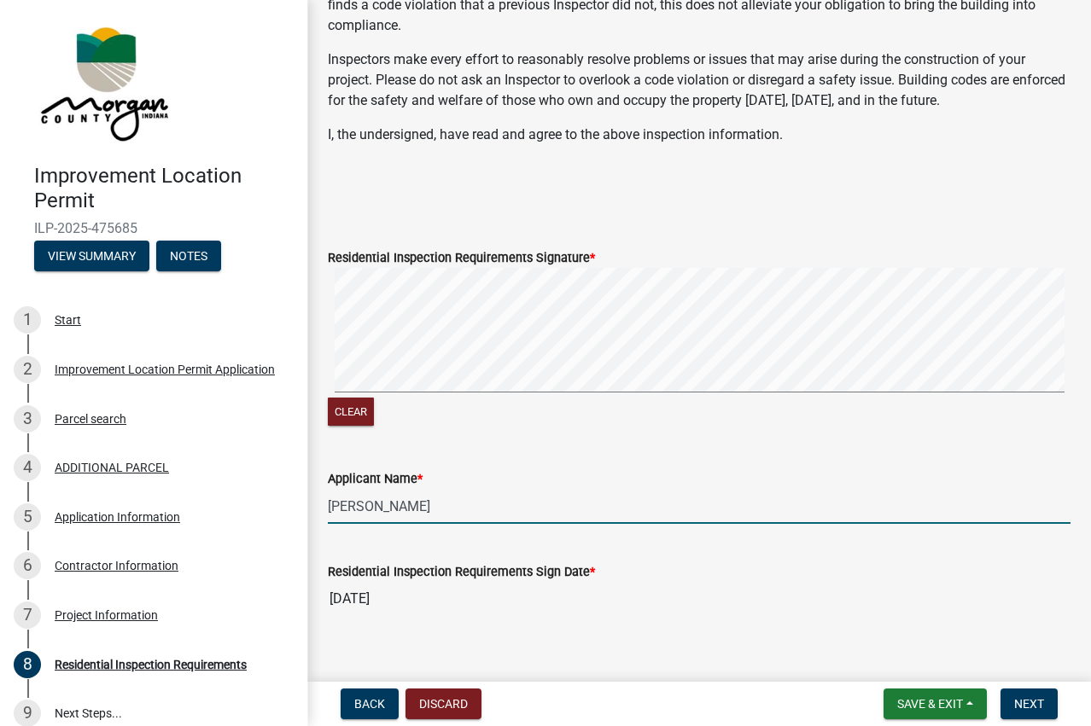
scroll to position [495, 0]
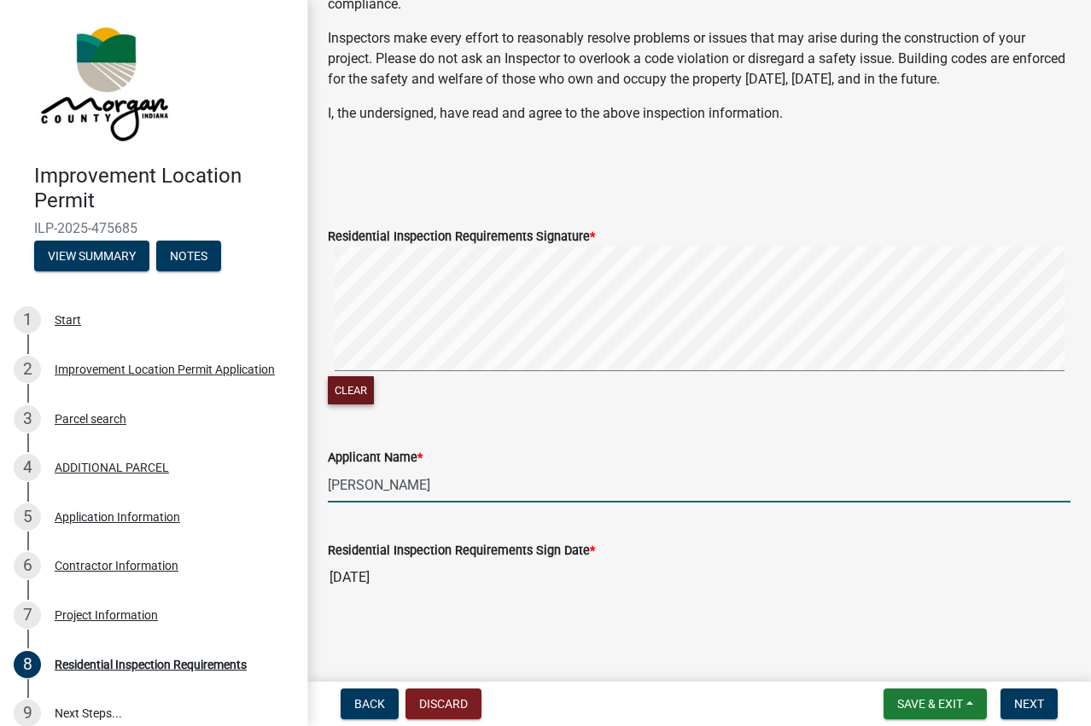
type input "[PERSON_NAME]"
click at [351, 393] on button "Clear" at bounding box center [351, 390] width 46 height 28
click at [1040, 705] on span "Next" at bounding box center [1029, 704] width 30 height 14
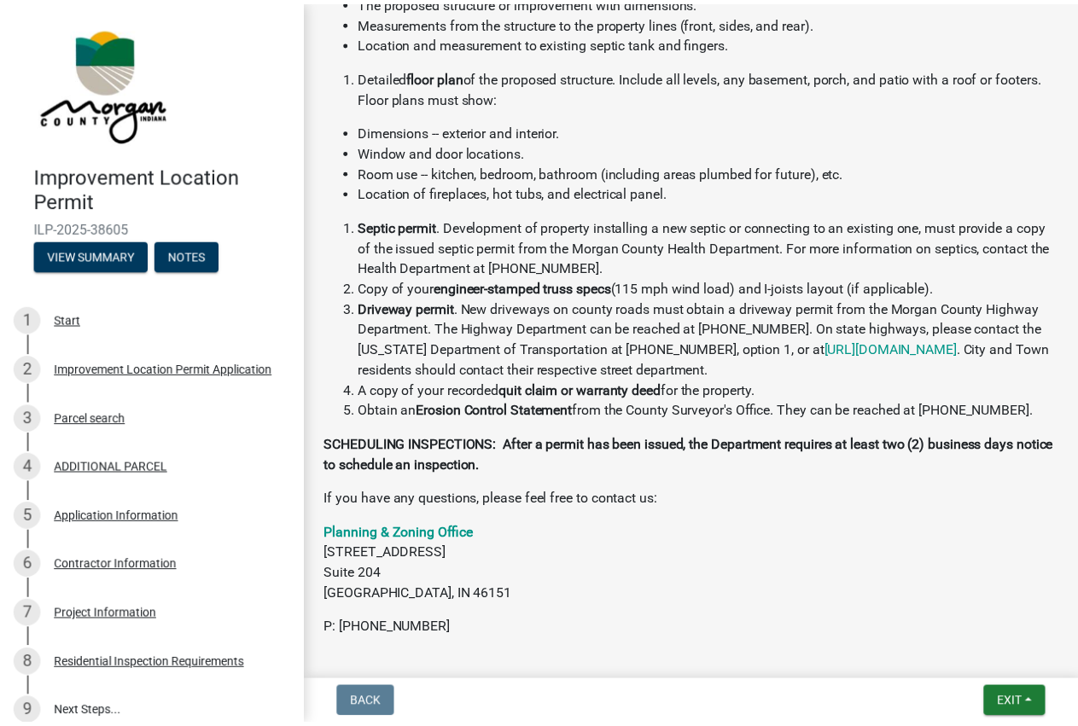
scroll to position [527, 0]
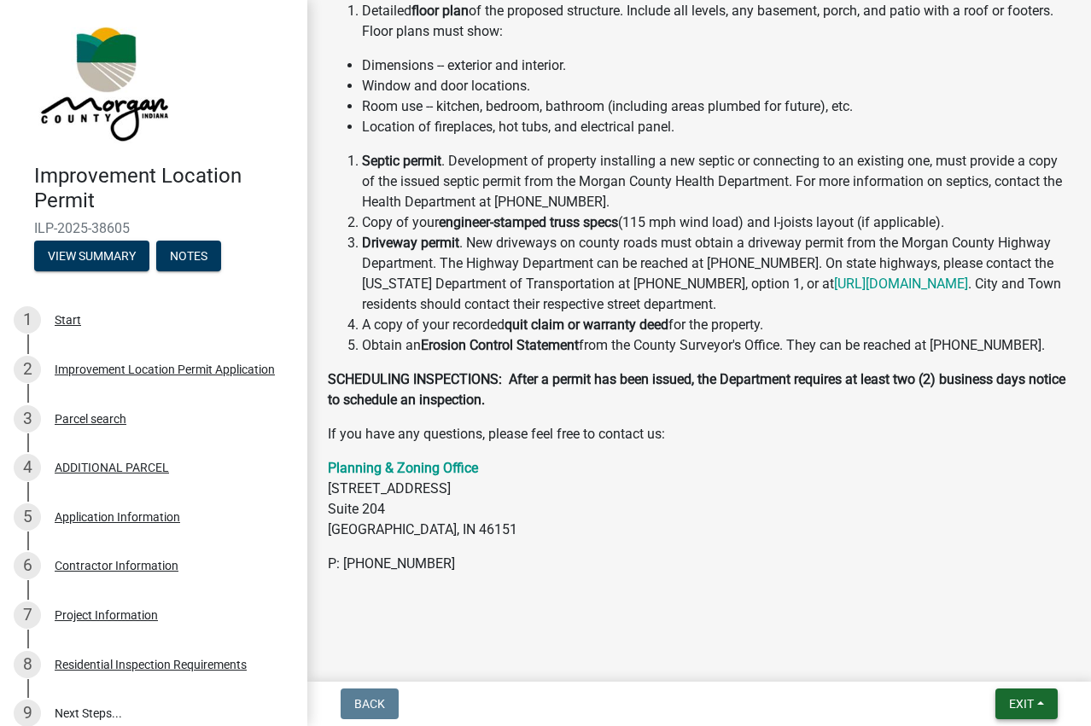
click at [1023, 701] on span "Exit" at bounding box center [1021, 704] width 25 height 14
click at [972, 656] on button "Save & Exit" at bounding box center [989, 659] width 137 height 41
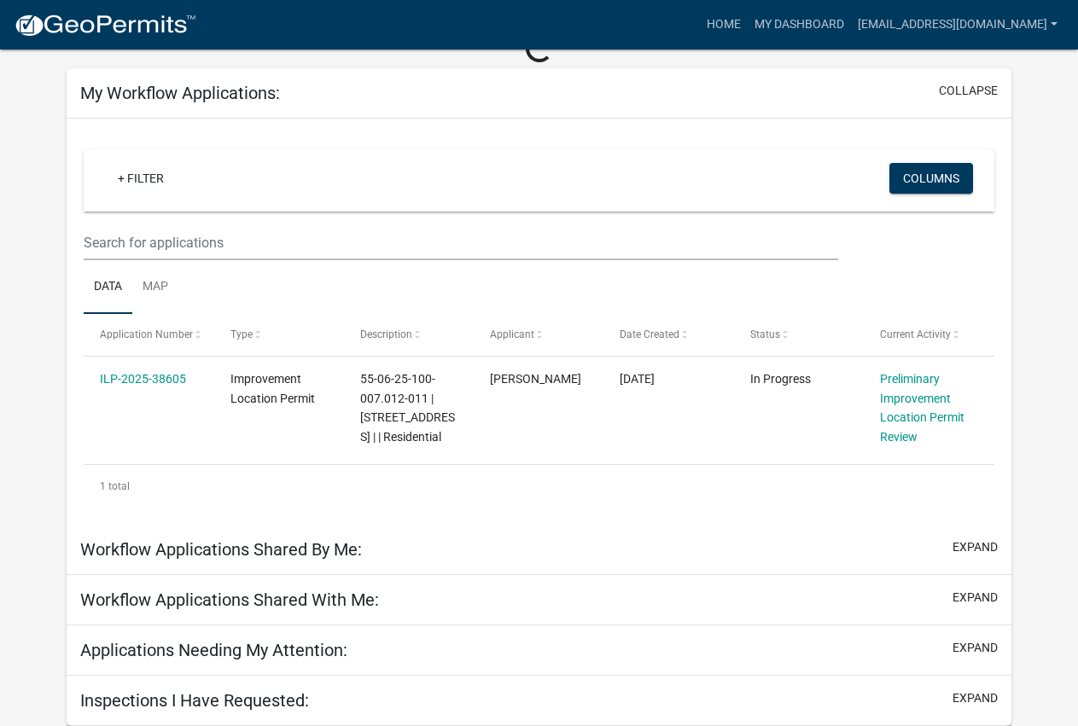
scroll to position [145, 0]
